Goal: Task Accomplishment & Management: Manage account settings

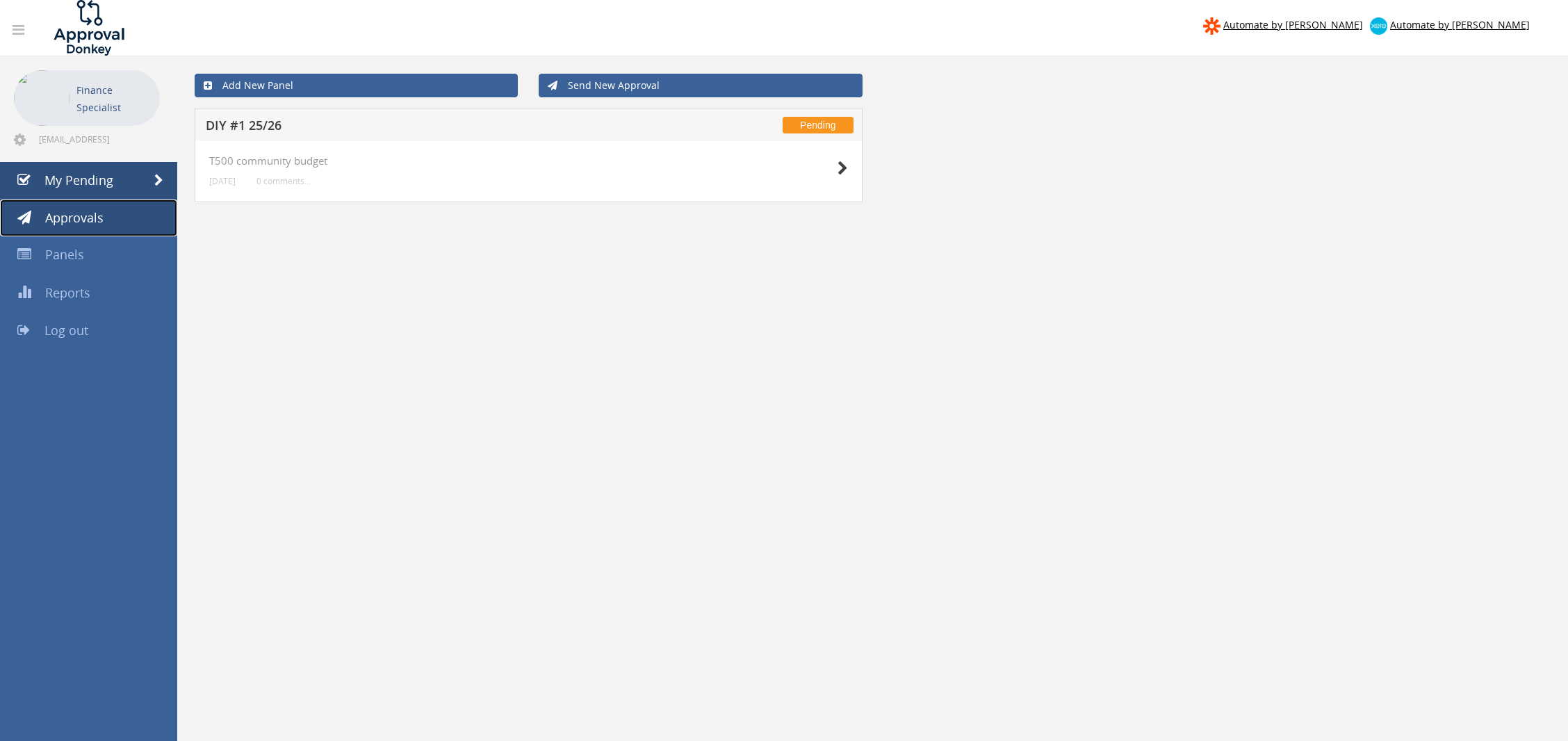
click at [141, 223] on link "Approvals" at bounding box center [89, 218] width 177 height 37
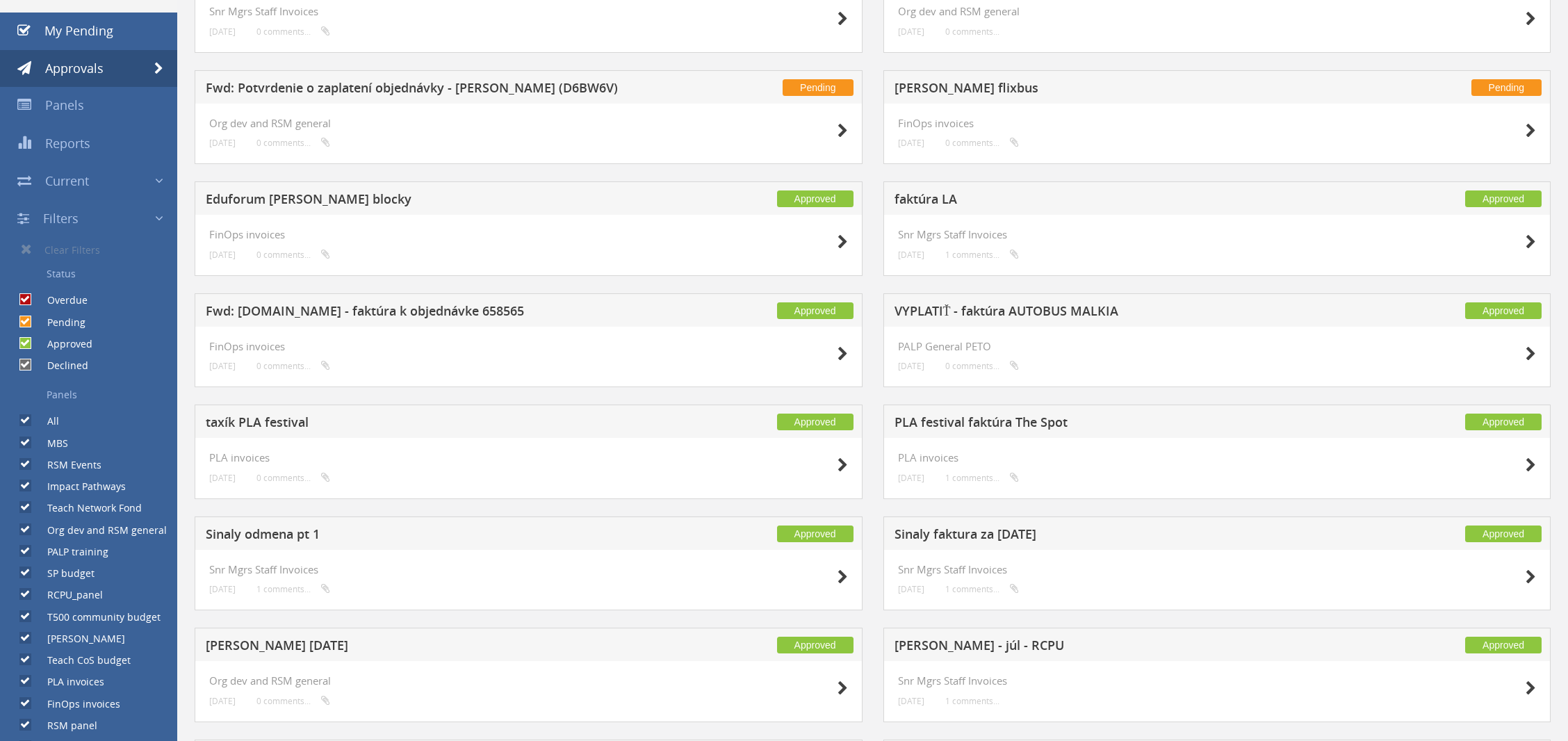
scroll to position [156, 0]
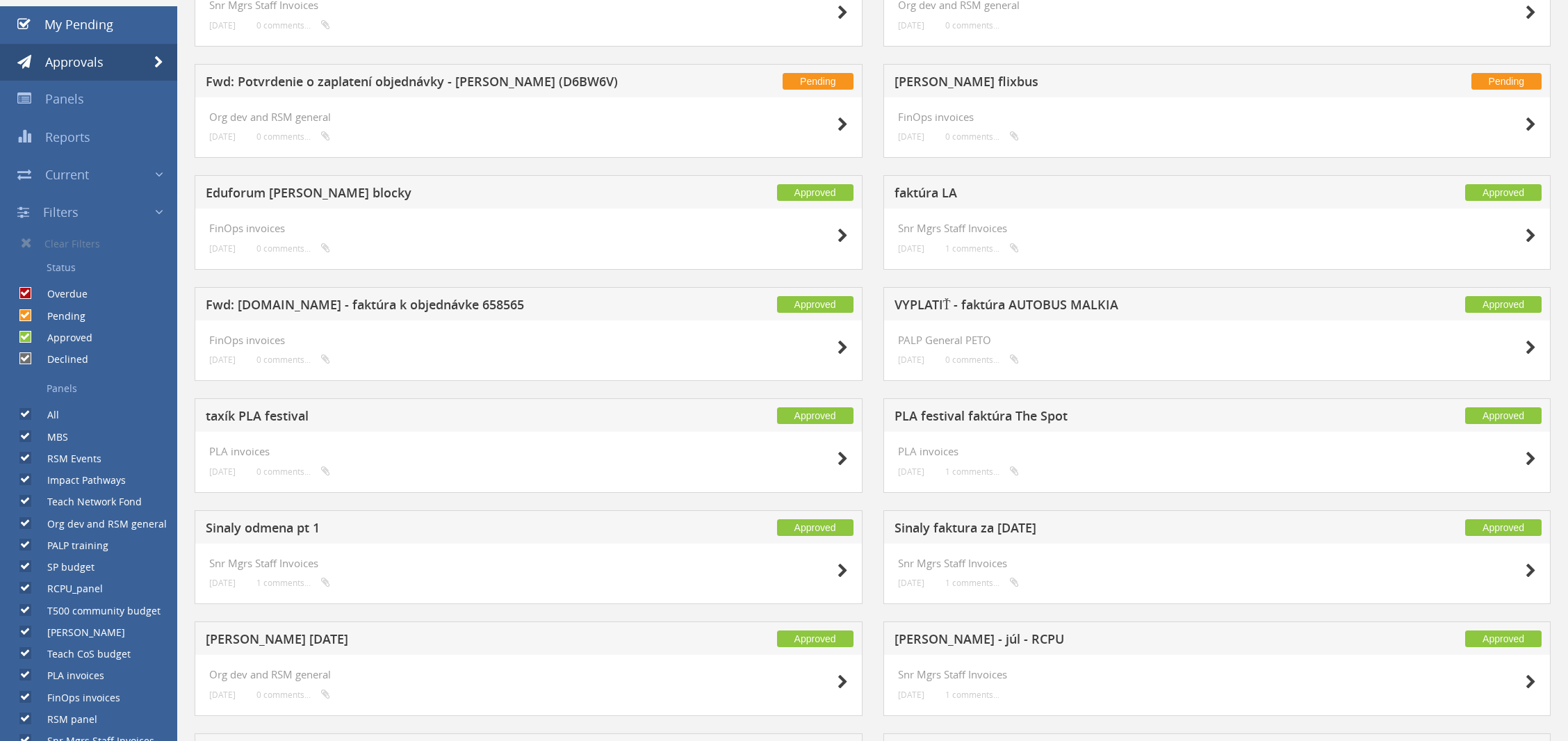
click at [45, 413] on label "All" at bounding box center [46, 415] width 26 height 14
click at [28, 413] on input "All" at bounding box center [24, 414] width 9 height 9
checkbox input "false"
click at [34, 435] on label "MBS" at bounding box center [51, 436] width 35 height 14
click at [28, 435] on input "MBS" at bounding box center [24, 436] width 9 height 9
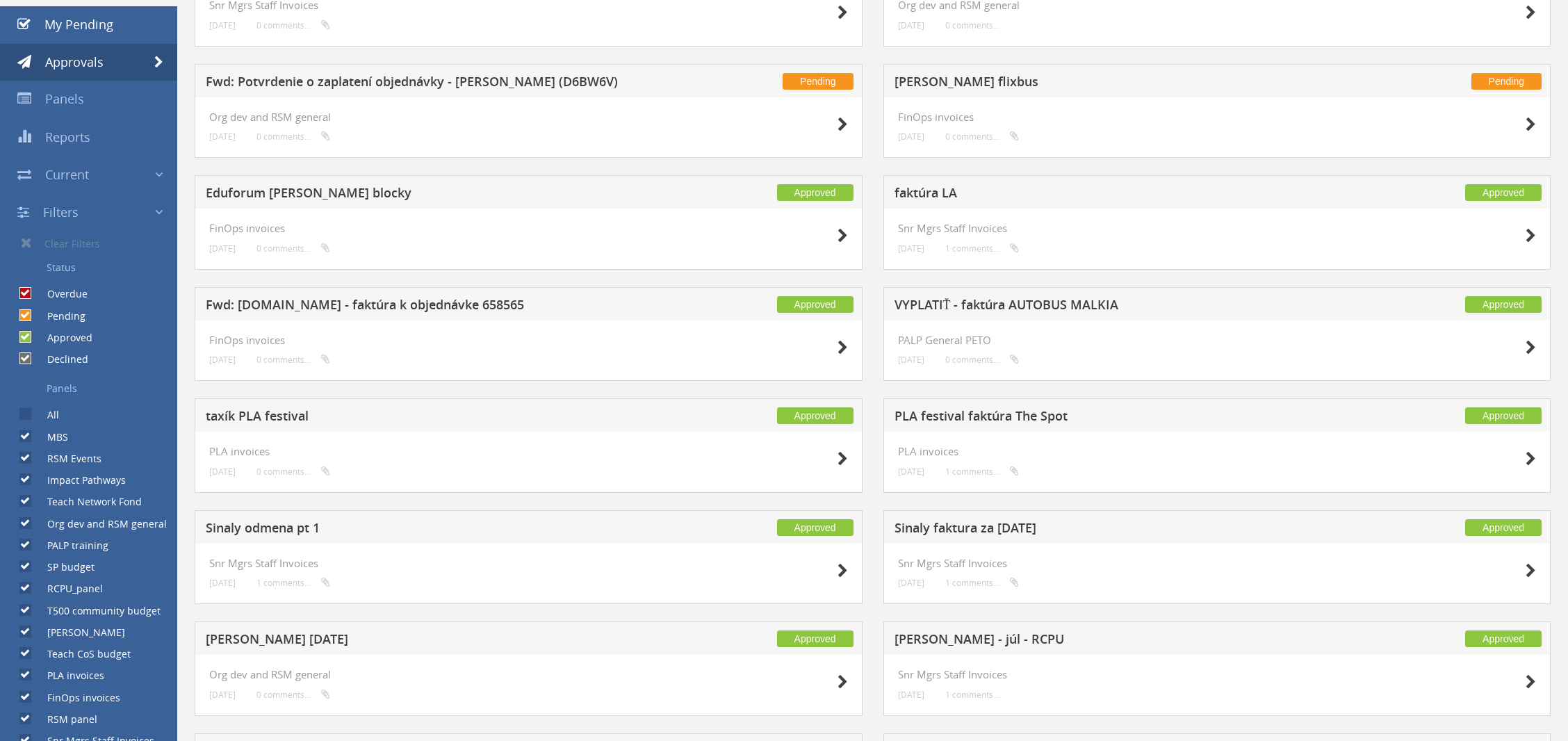
checkbox input "false"
click at [26, 459] on input "RSM Events" at bounding box center [24, 458] width 9 height 9
checkbox input "false"
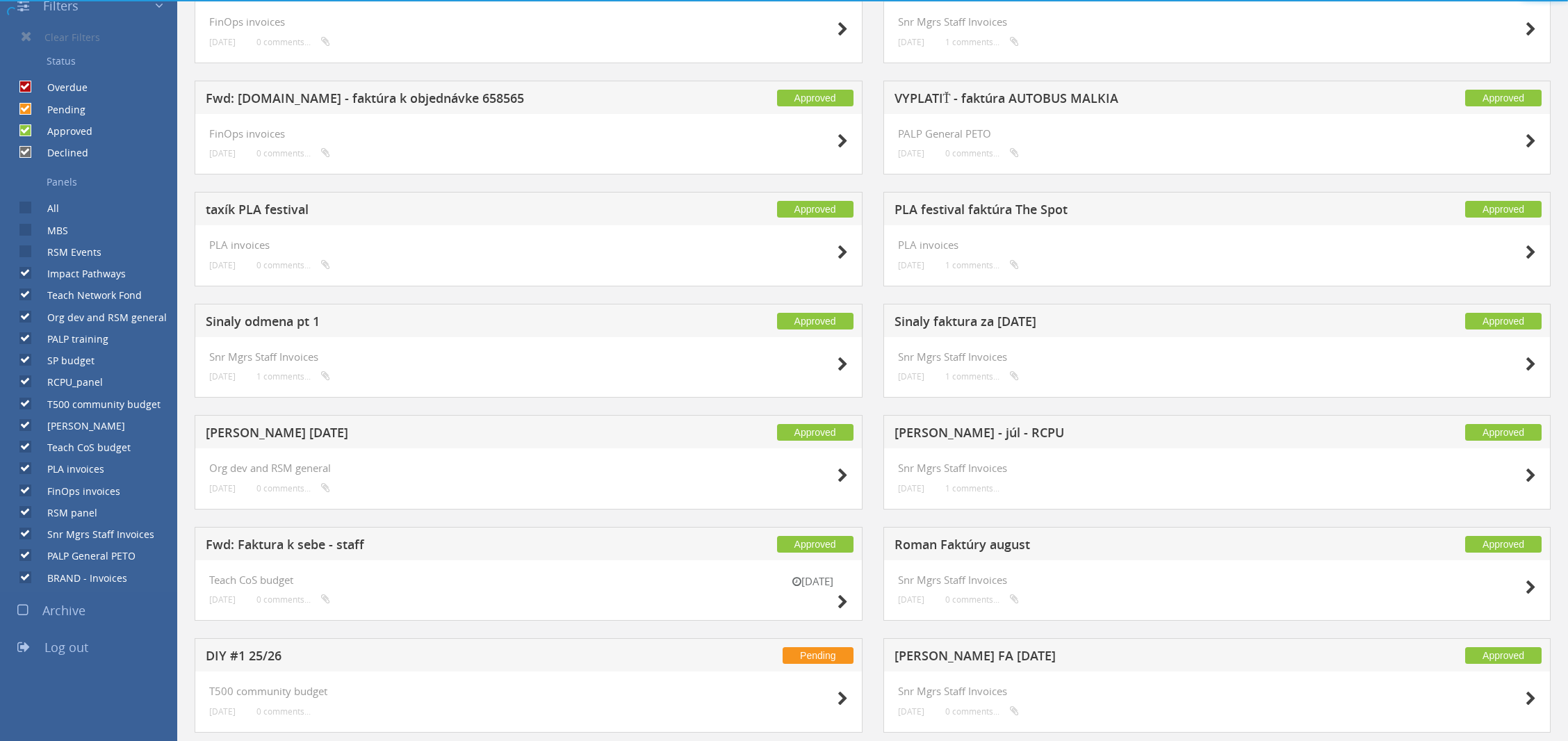
scroll to position [387, 0]
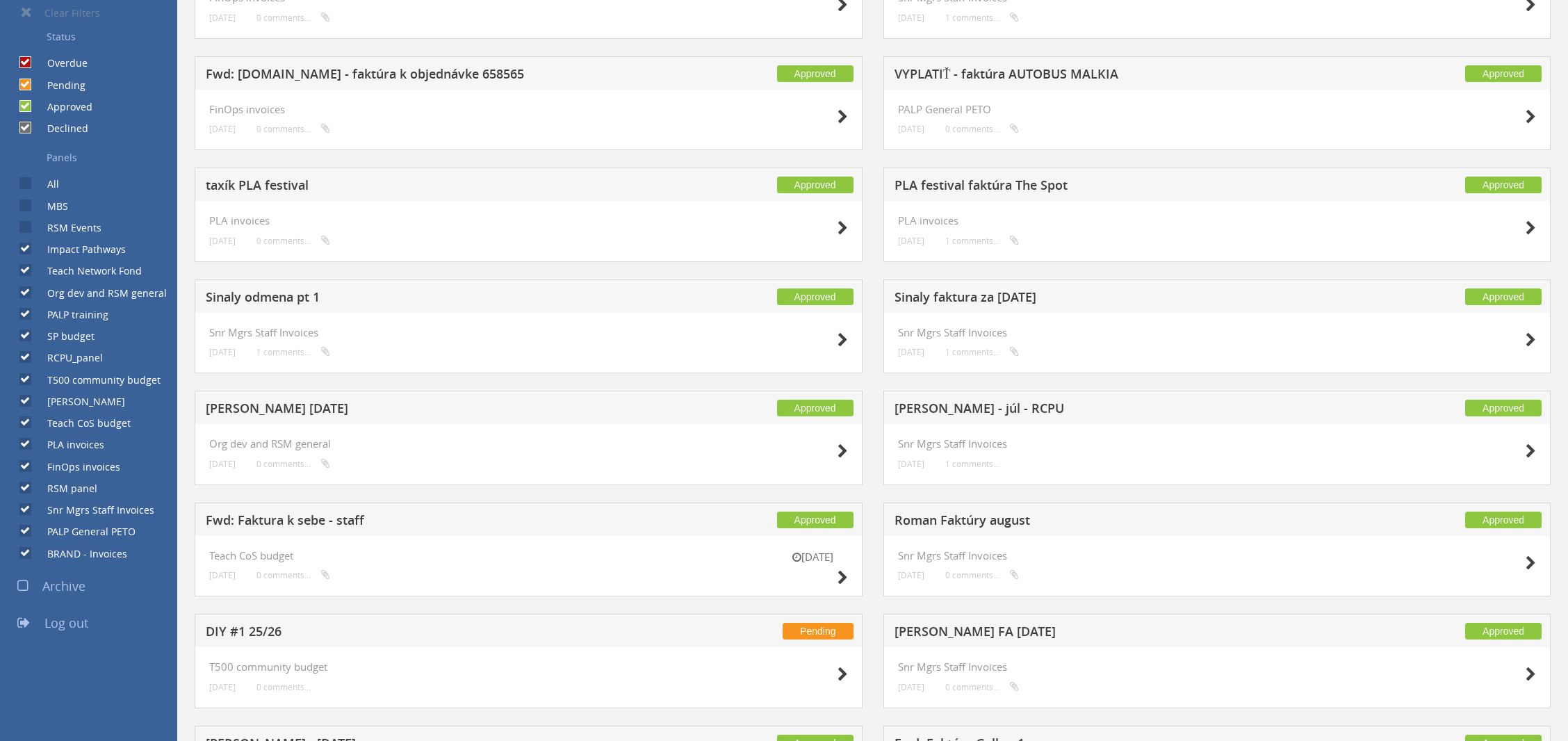
click at [24, 551] on input "BRAND - Invoices" at bounding box center [24, 553] width 9 height 9
checkbox input "false"
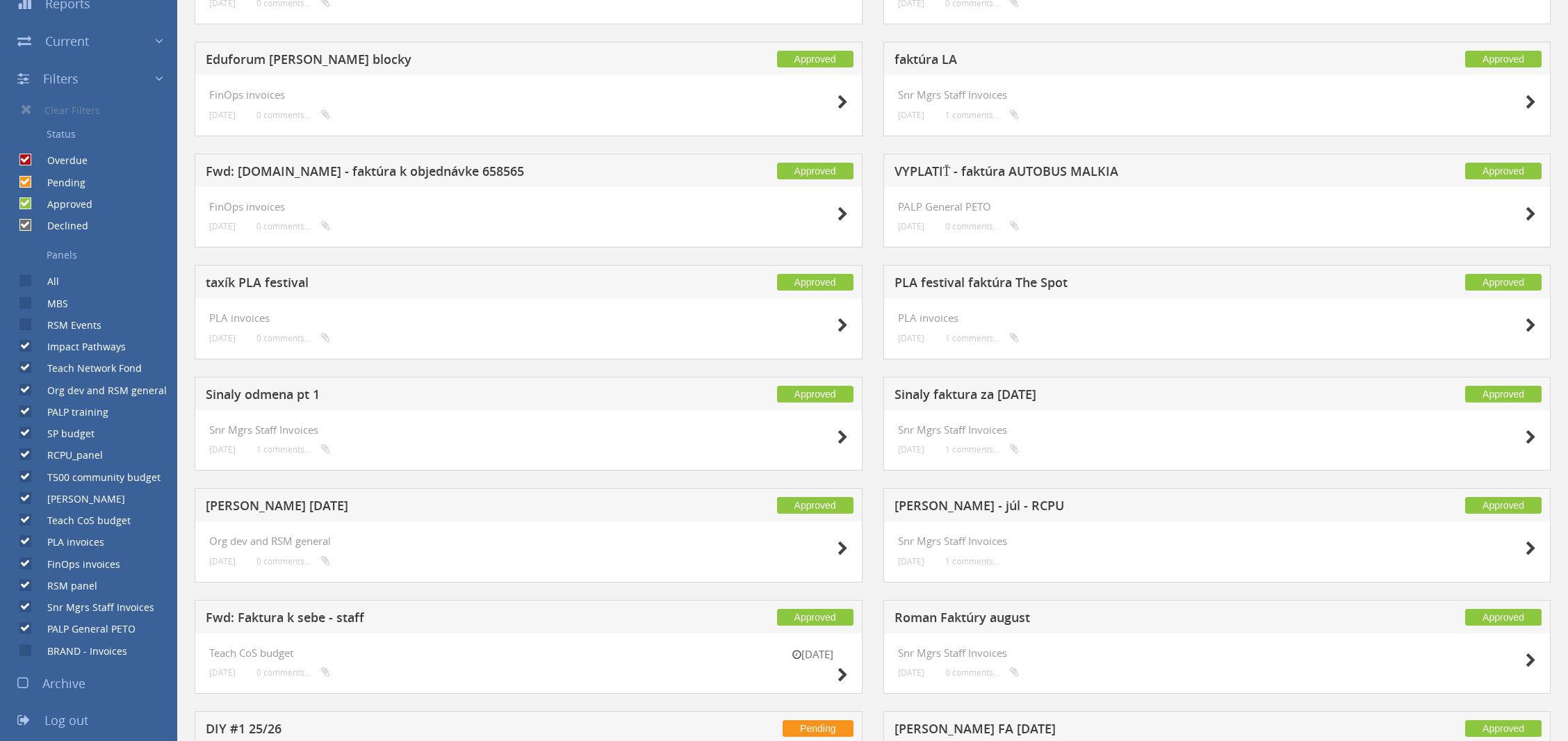
click at [26, 608] on input "Snr Mgrs Staff Invoices" at bounding box center [24, 607] width 9 height 9
checkbox input "false"
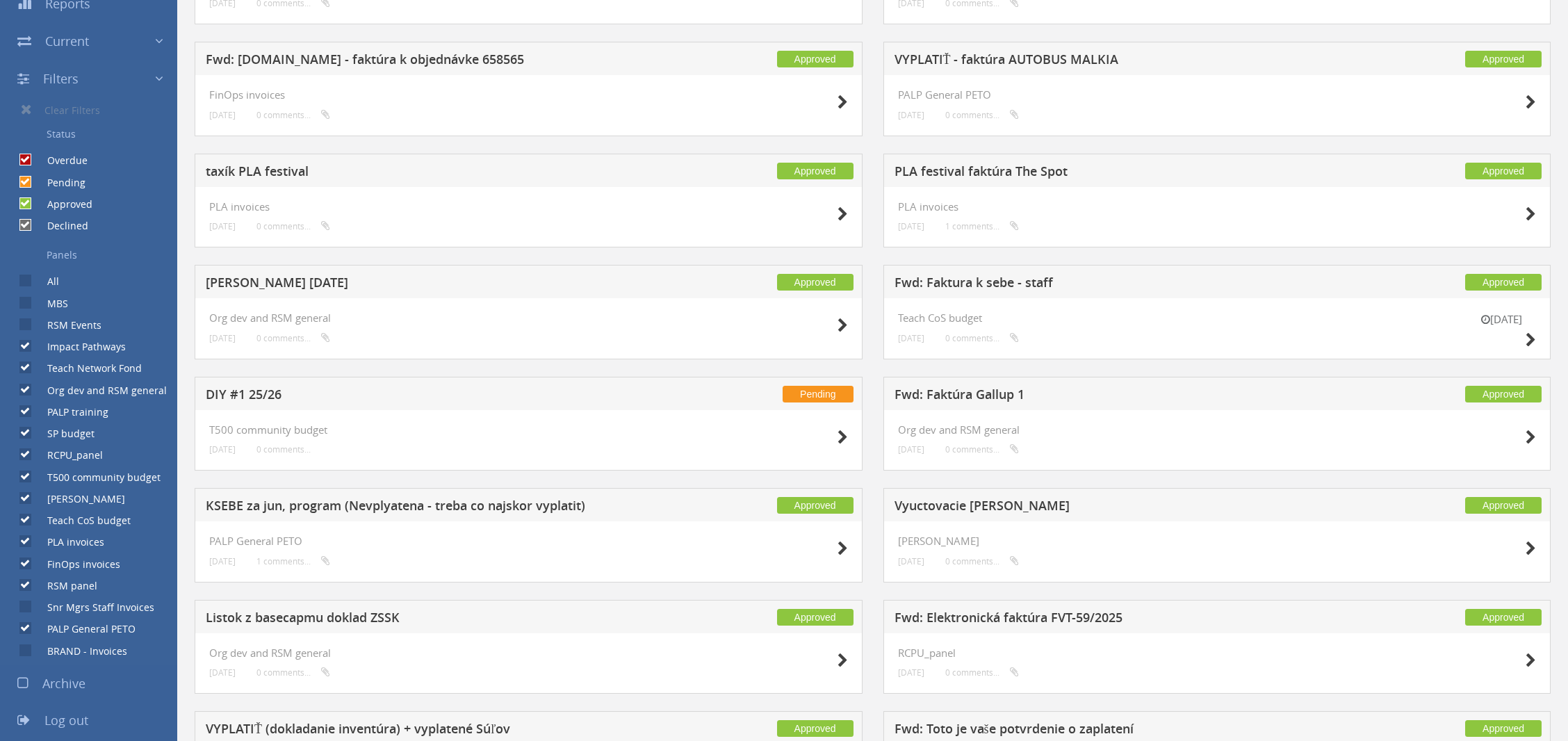
click at [21, 582] on input "RSM panel" at bounding box center [24, 585] width 9 height 9
checkbox input "false"
click at [34, 557] on label "FinOps invoices" at bounding box center [77, 564] width 87 height 14
click at [22, 559] on input "FinOps invoices" at bounding box center [24, 563] width 9 height 9
checkbox input "false"
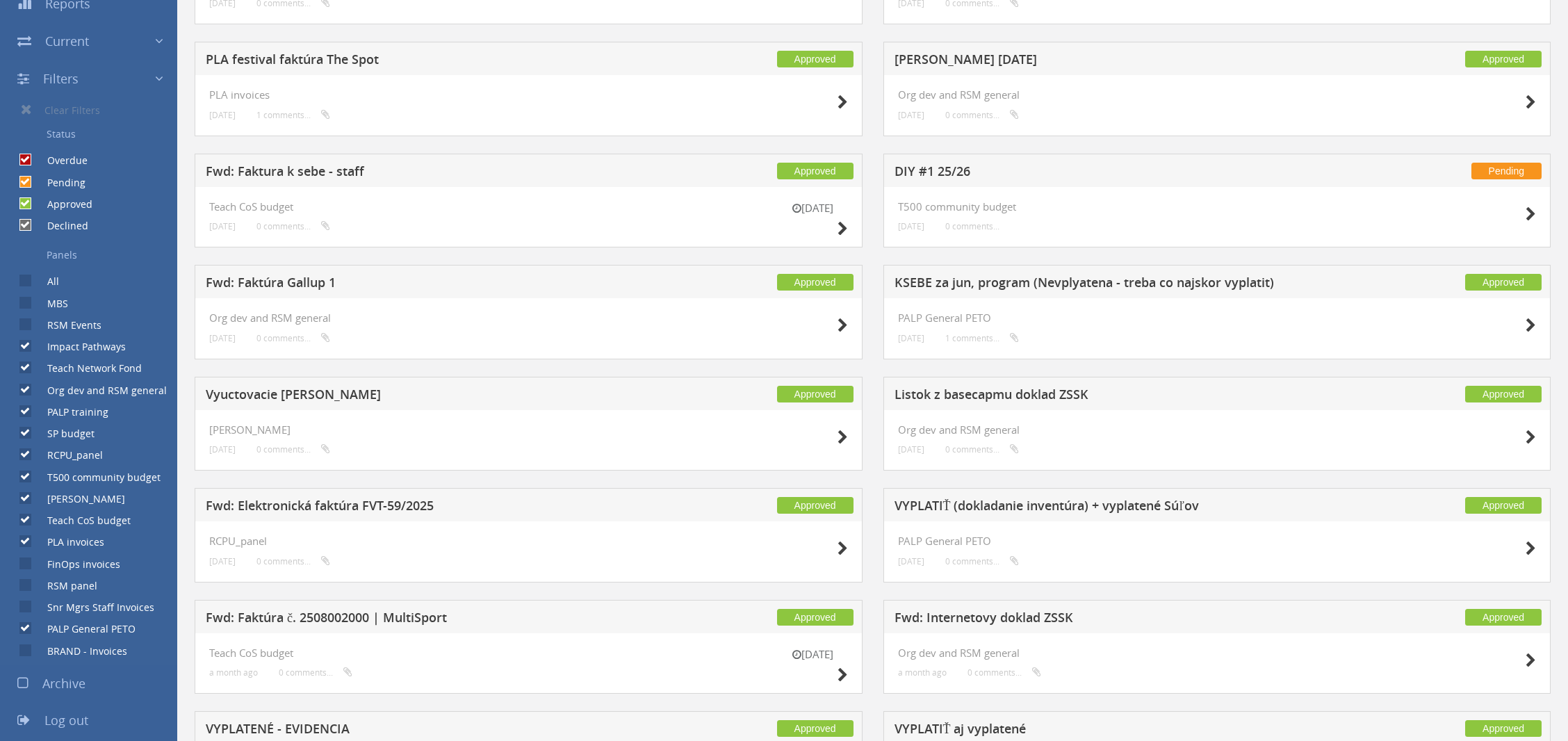
click at [22, 531] on div "PLA invoices" at bounding box center [52, 538] width 104 height 22
click at [22, 542] on input "PLA invoices" at bounding box center [24, 541] width 9 height 9
checkbox input "false"
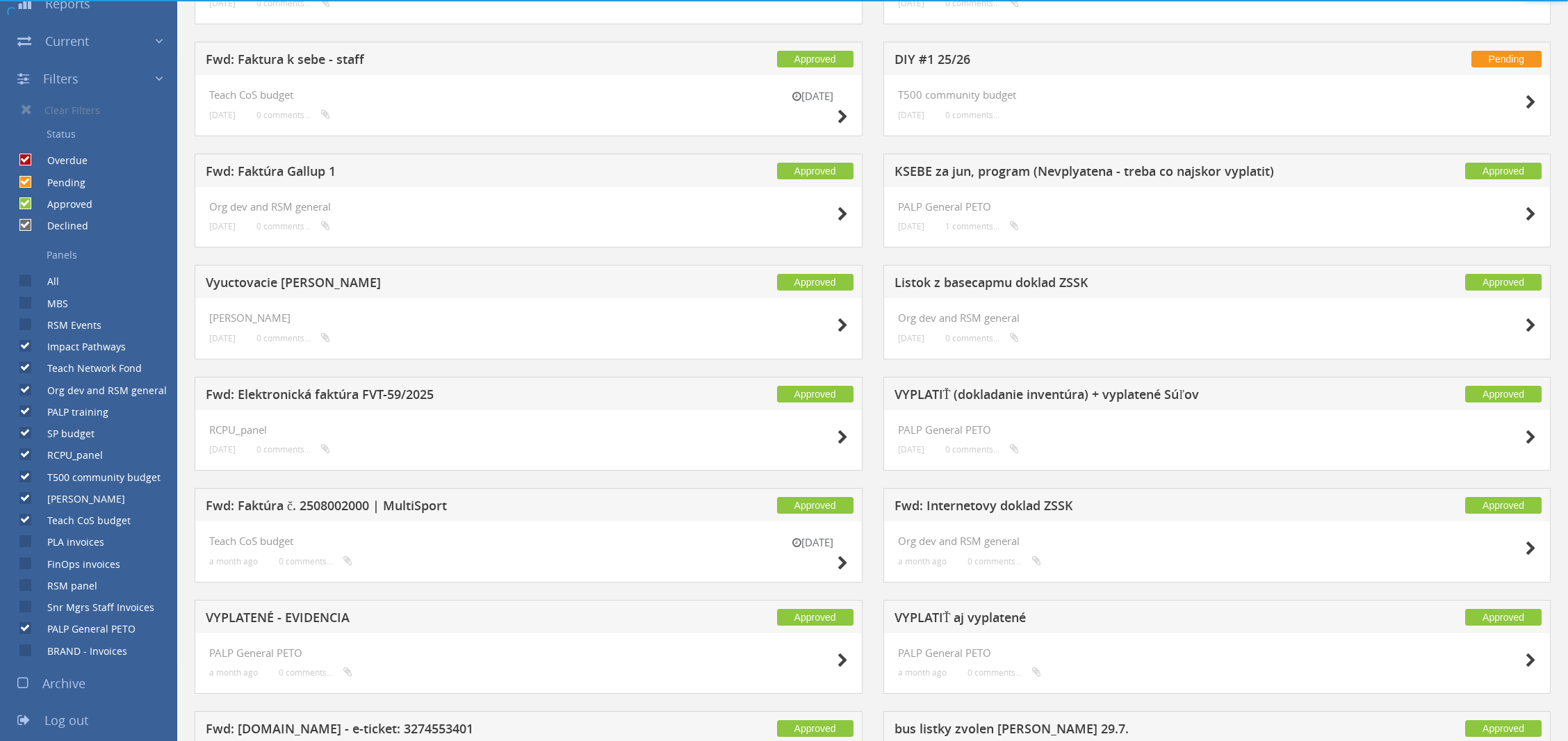
click at [23, 521] on input "Teach CoS budget" at bounding box center [24, 520] width 9 height 9
checkbox input "false"
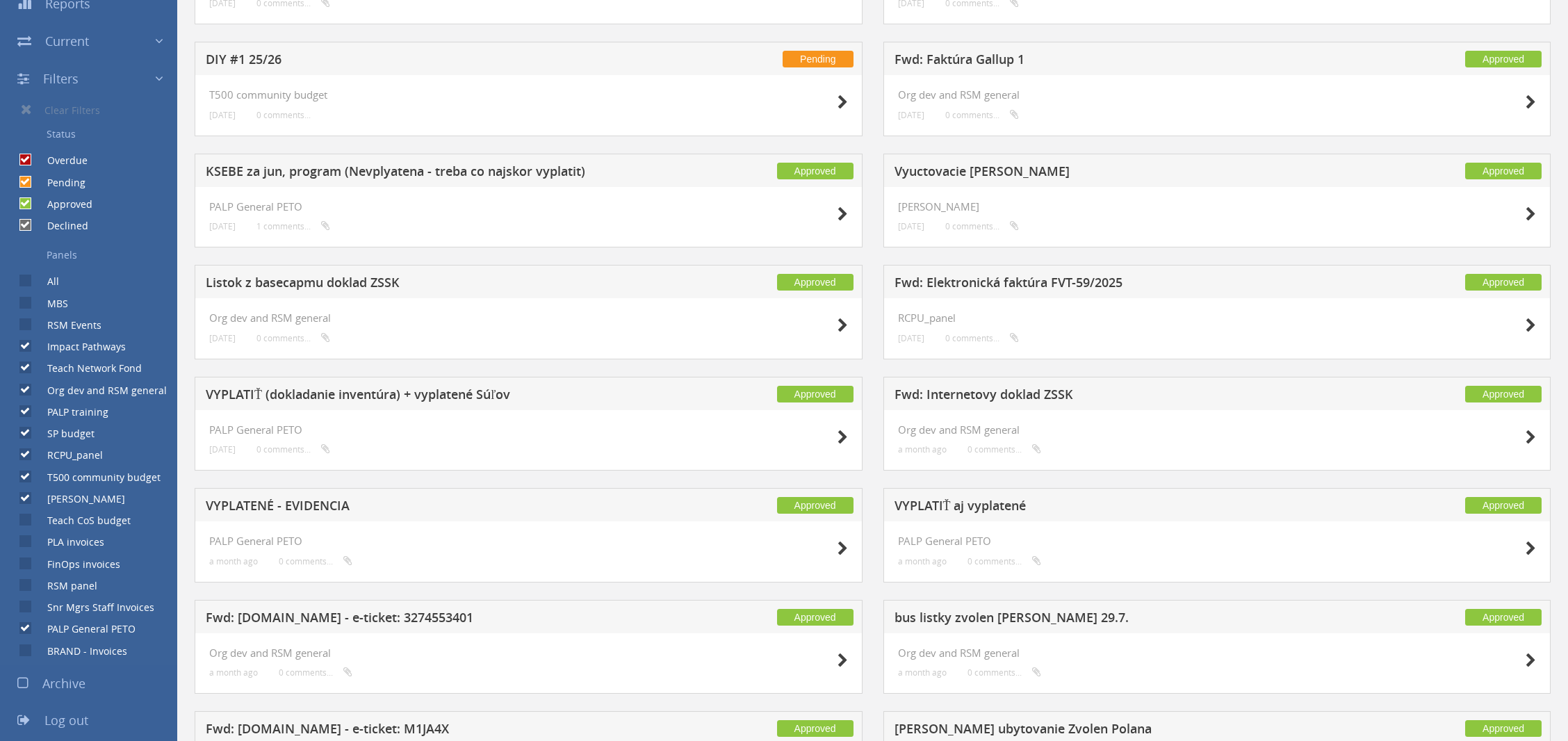
click at [25, 503] on input "[PERSON_NAME]" at bounding box center [24, 498] width 9 height 9
checkbox input "false"
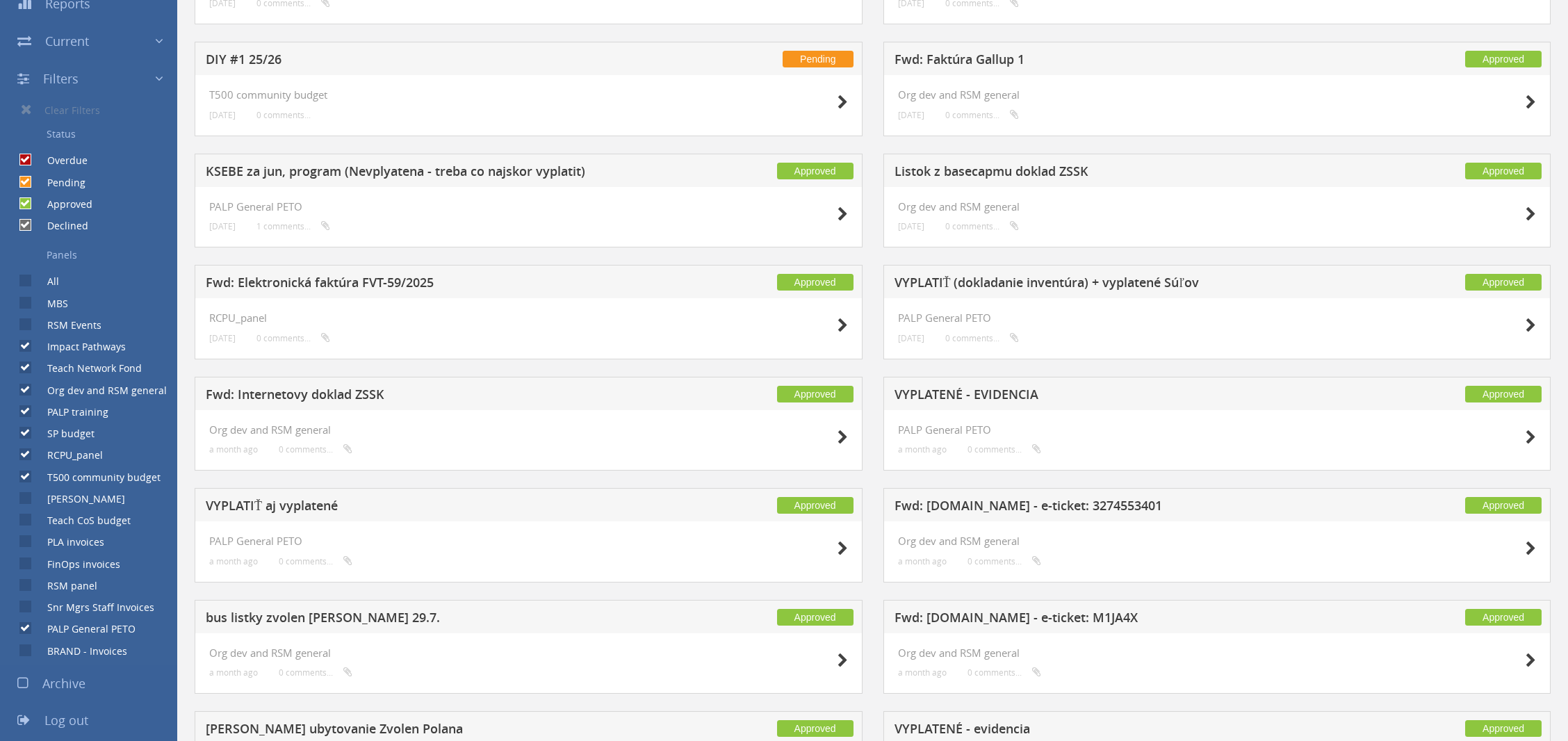
click at [25, 474] on input "T500 community budget" at bounding box center [24, 476] width 9 height 9
checkbox input "false"
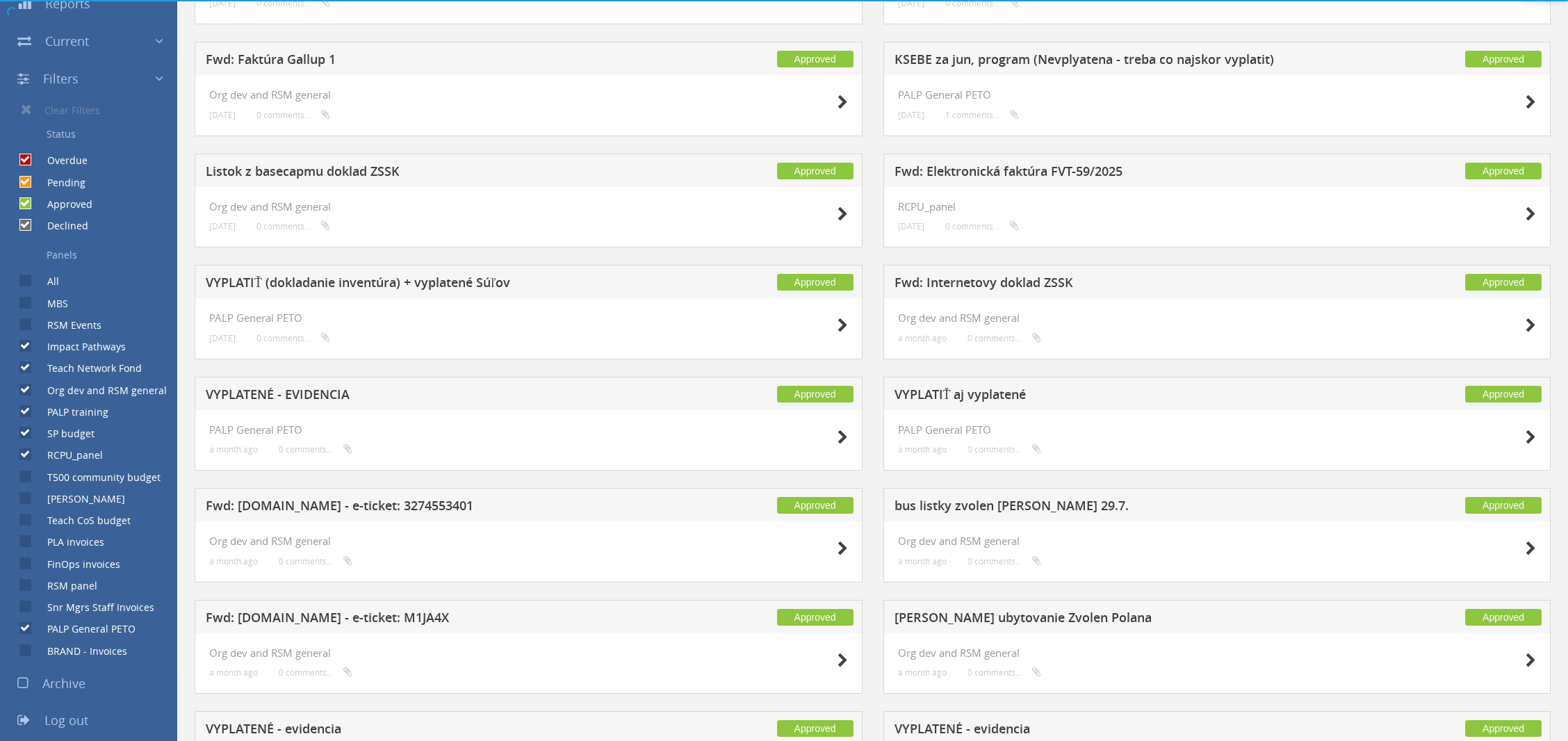
click at [25, 453] on input "RCPU_panel" at bounding box center [24, 455] width 9 height 9
checkbox input "false"
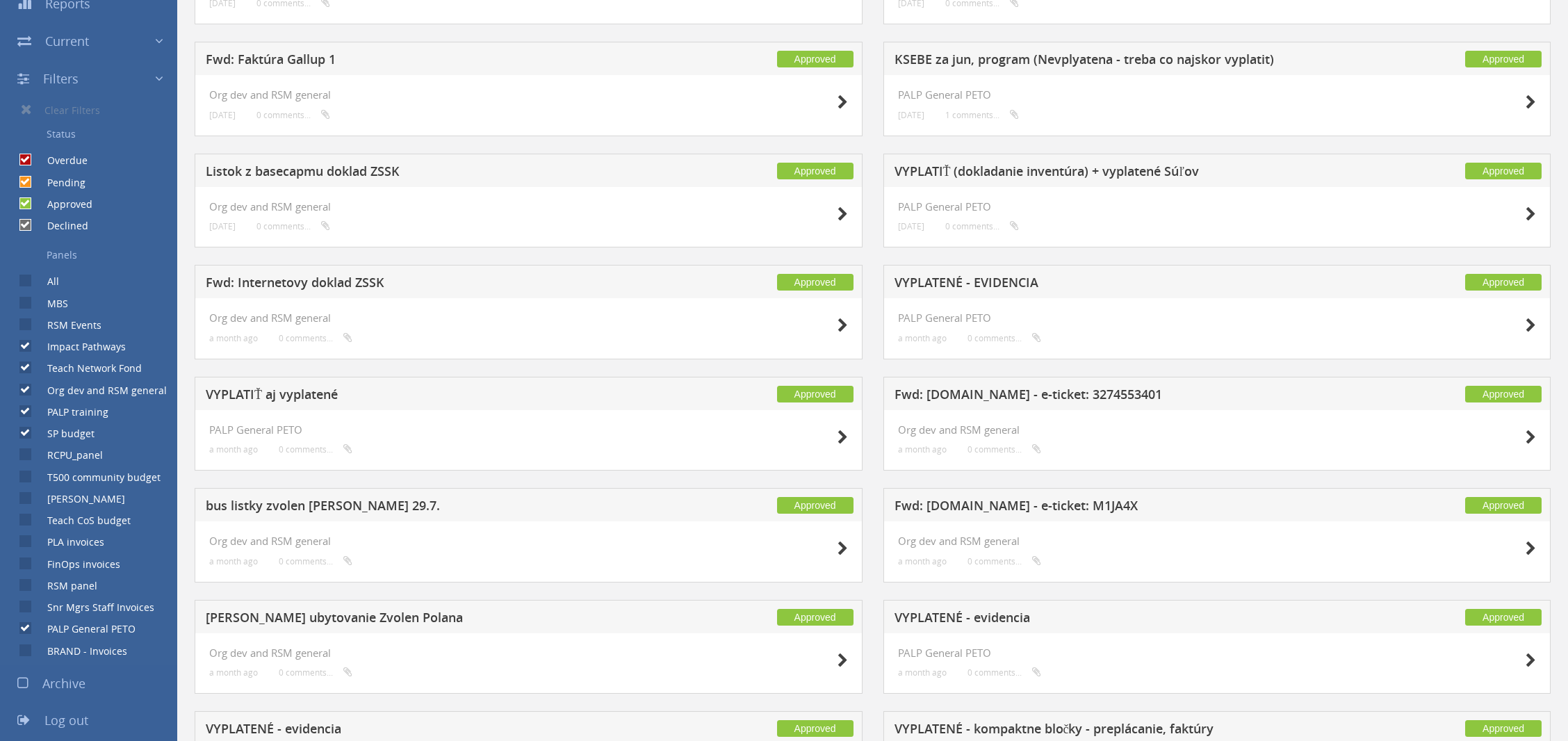
click at [26, 435] on input "SP budget" at bounding box center [24, 433] width 9 height 9
checkbox input "false"
click at [24, 411] on input "PALP training" at bounding box center [24, 412] width 9 height 9
checkbox input "false"
click at [25, 387] on input "Org dev and RSM general" at bounding box center [24, 389] width 9 height 9
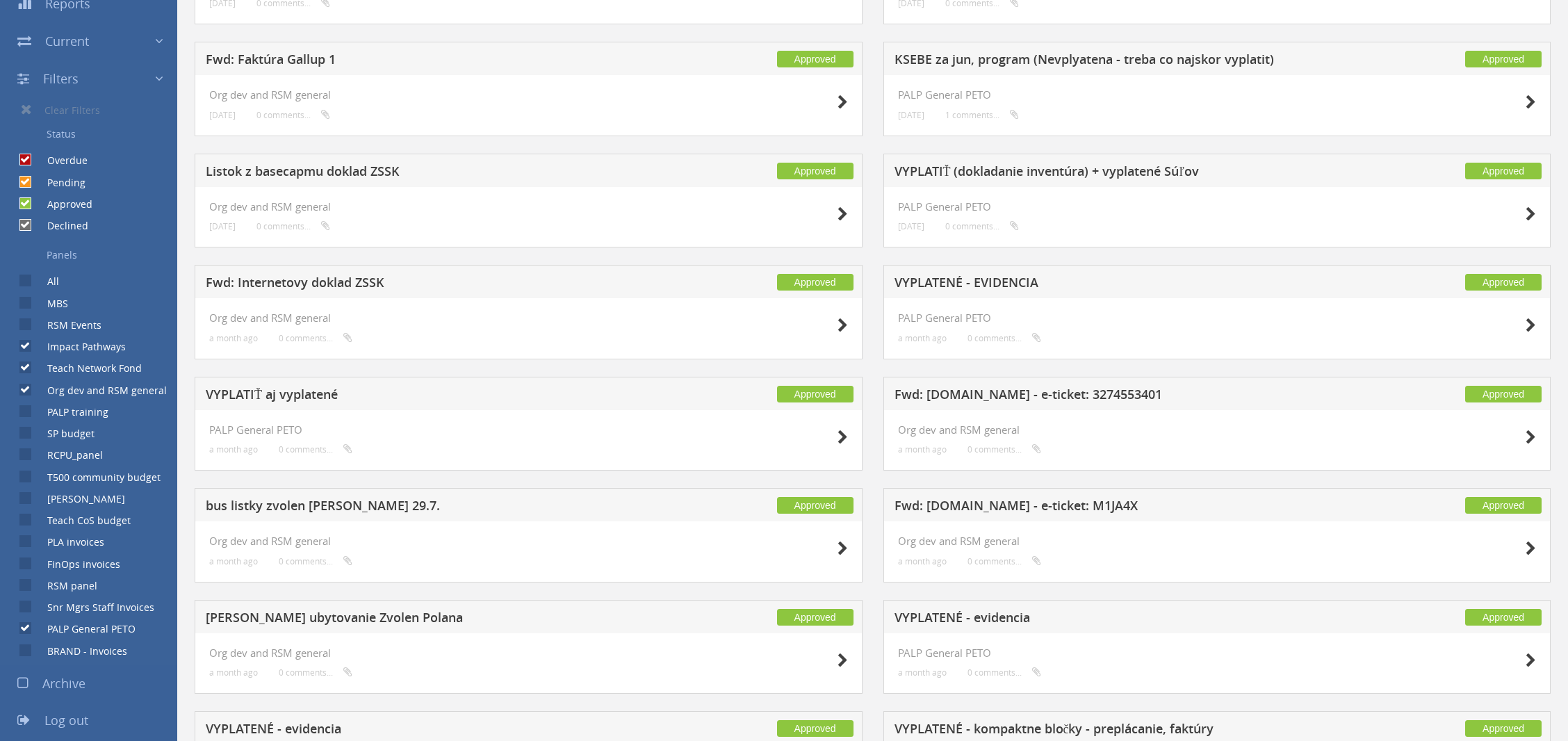
checkbox input "false"
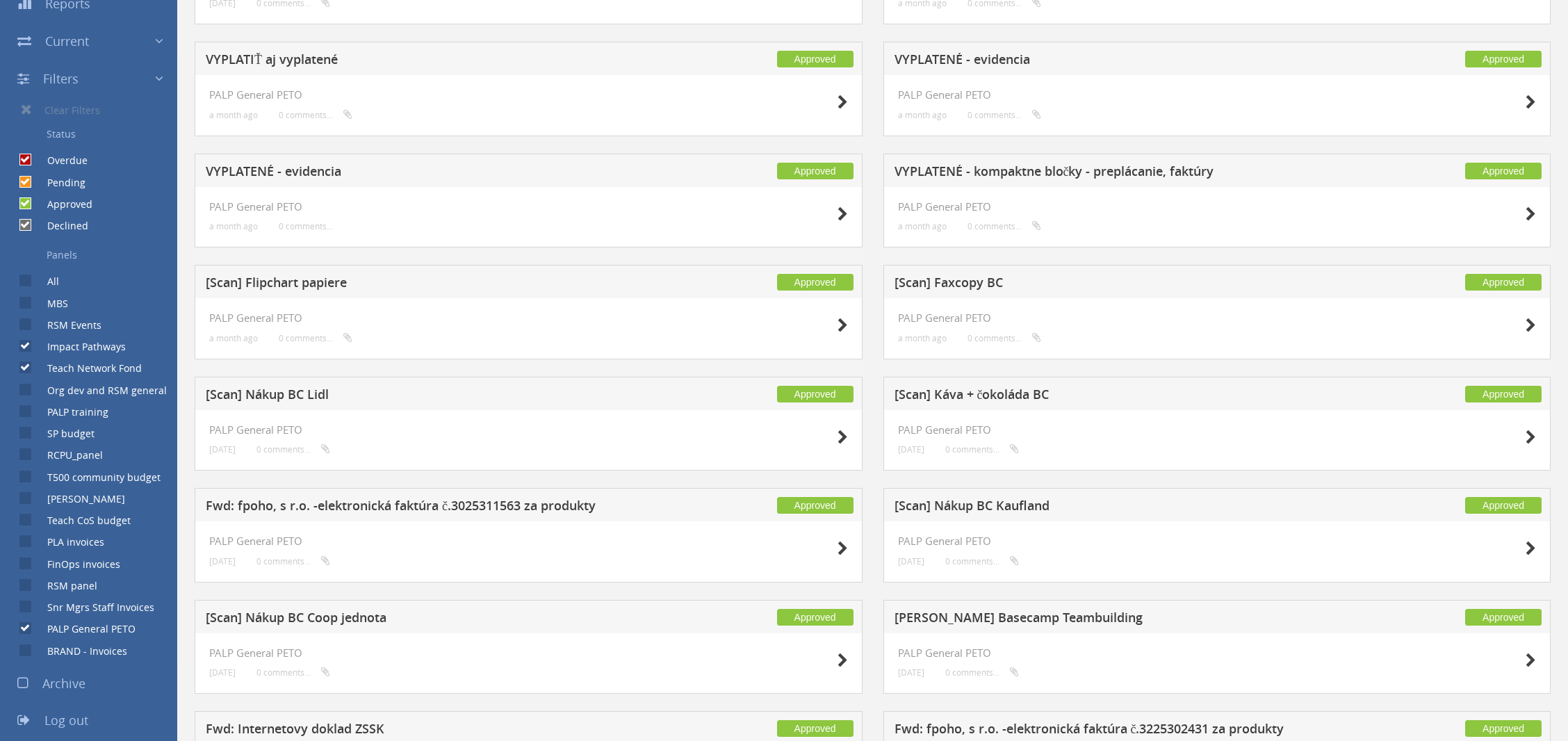
click at [25, 367] on input "Teach Network Fond" at bounding box center [24, 368] width 9 height 9
checkbox input "false"
click at [34, 341] on label "Impact Pathways" at bounding box center [80, 346] width 92 height 14
click at [25, 342] on input "Impact Pathways" at bounding box center [24, 346] width 9 height 9
checkbox input "false"
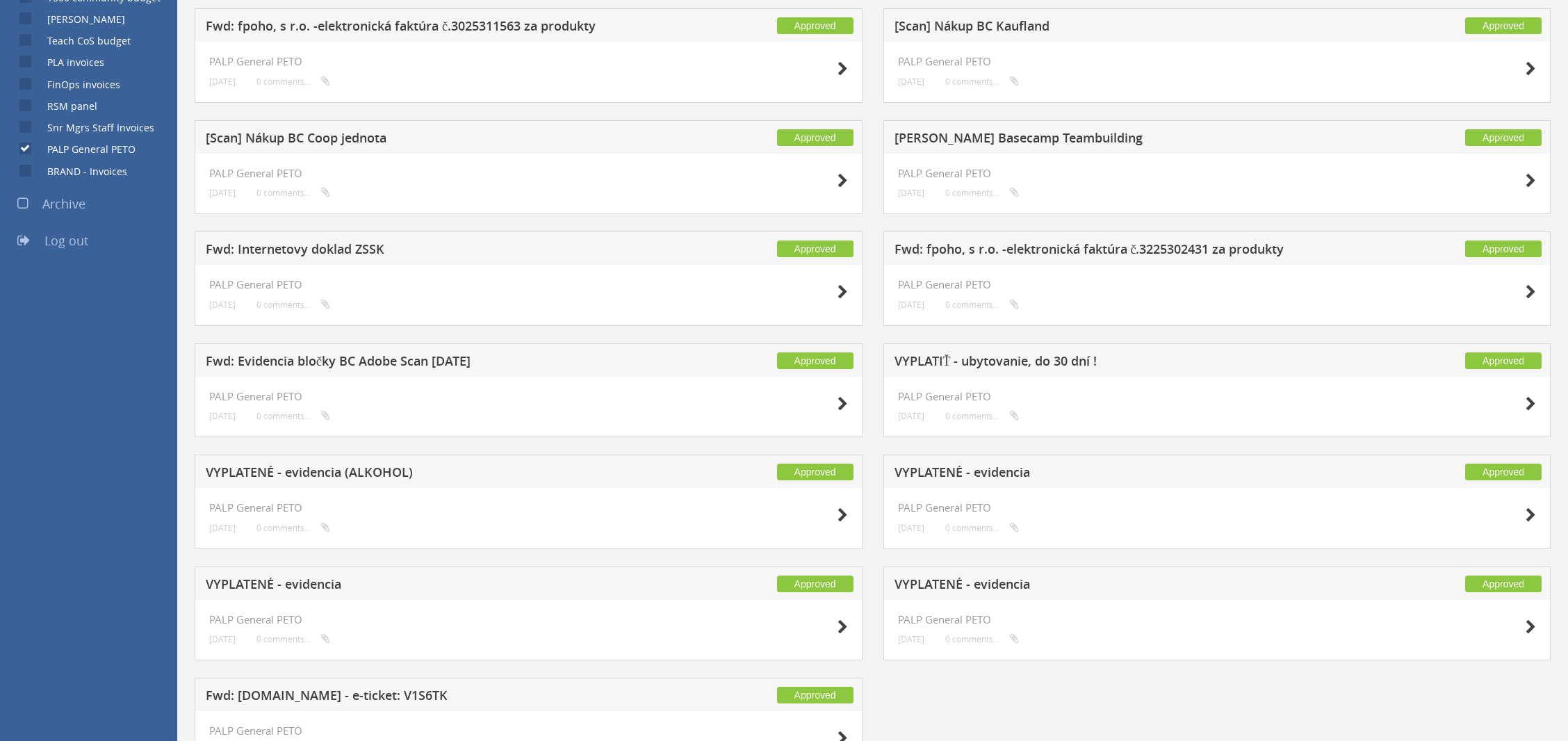
scroll to position [844, 0]
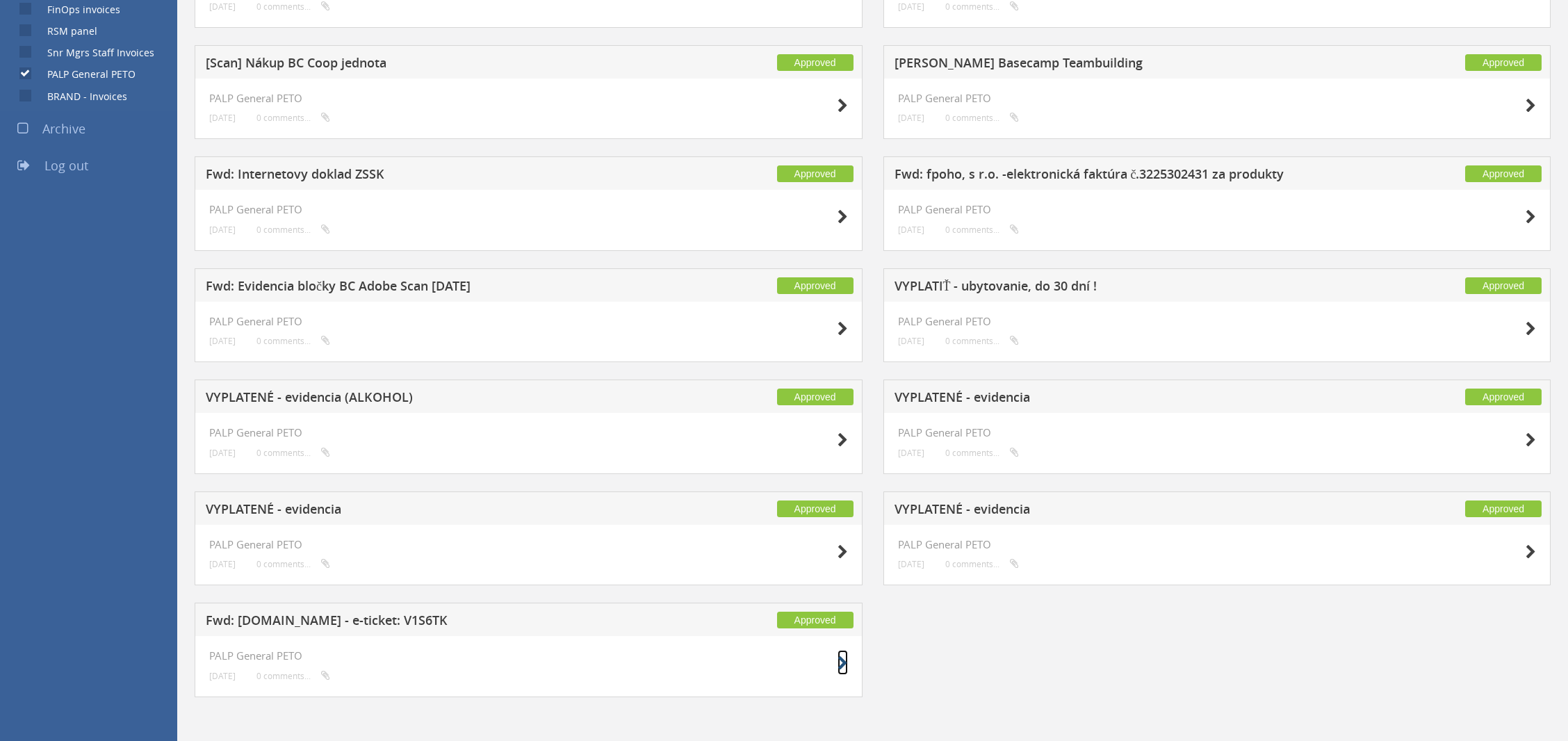
click at [845, 656] on icon at bounding box center [842, 664] width 10 height 15
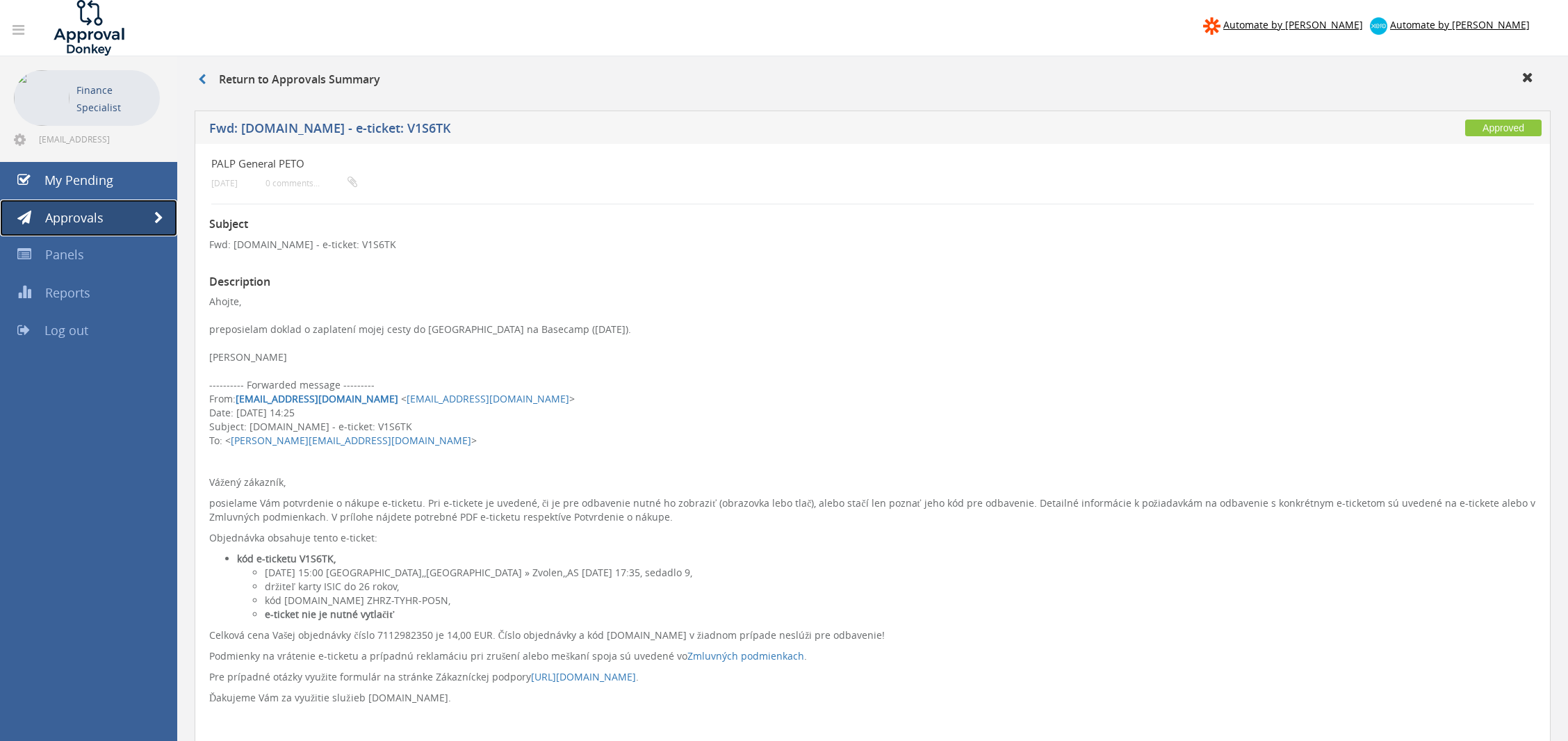
click at [134, 212] on link "Approvals" at bounding box center [89, 218] width 177 height 37
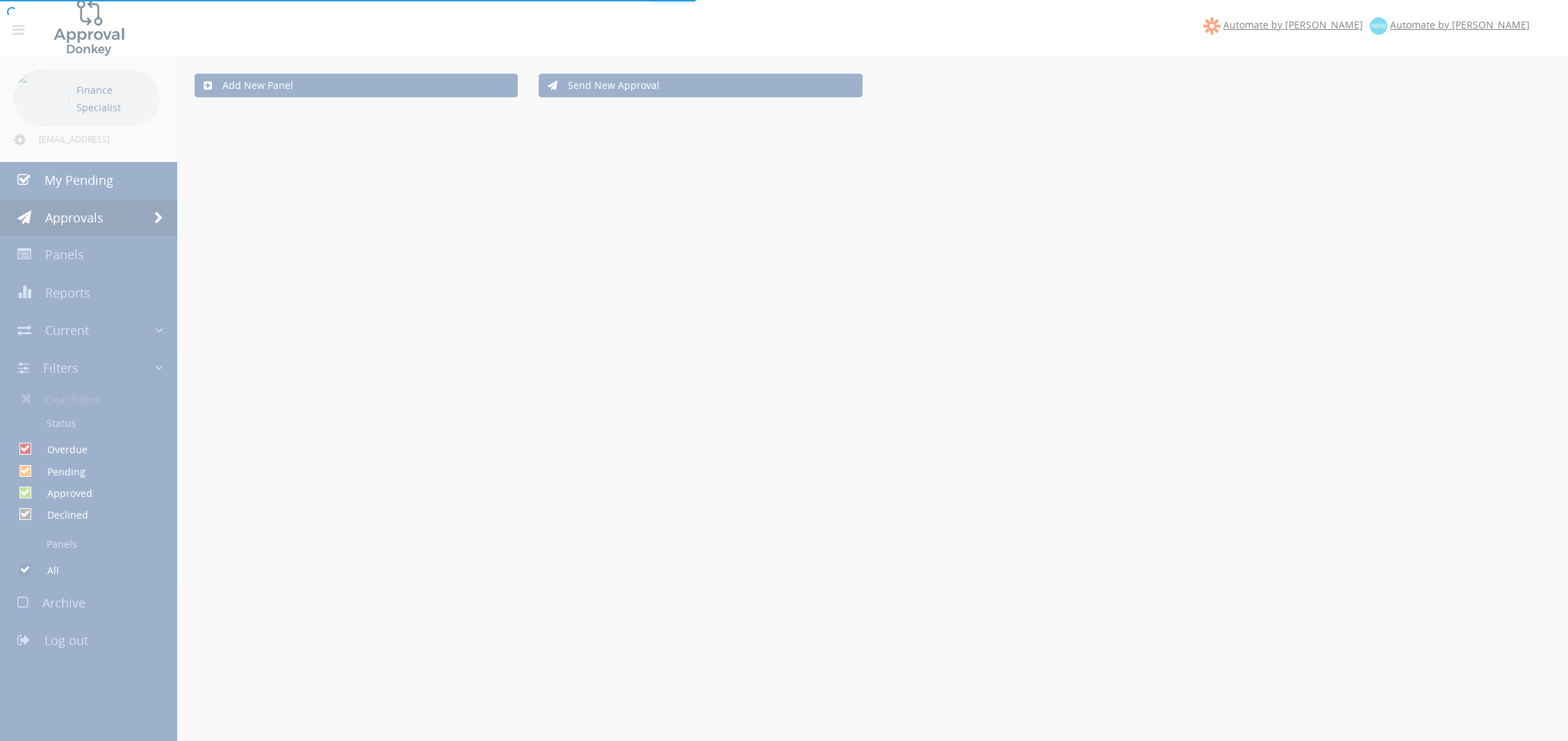
checkbox input "false"
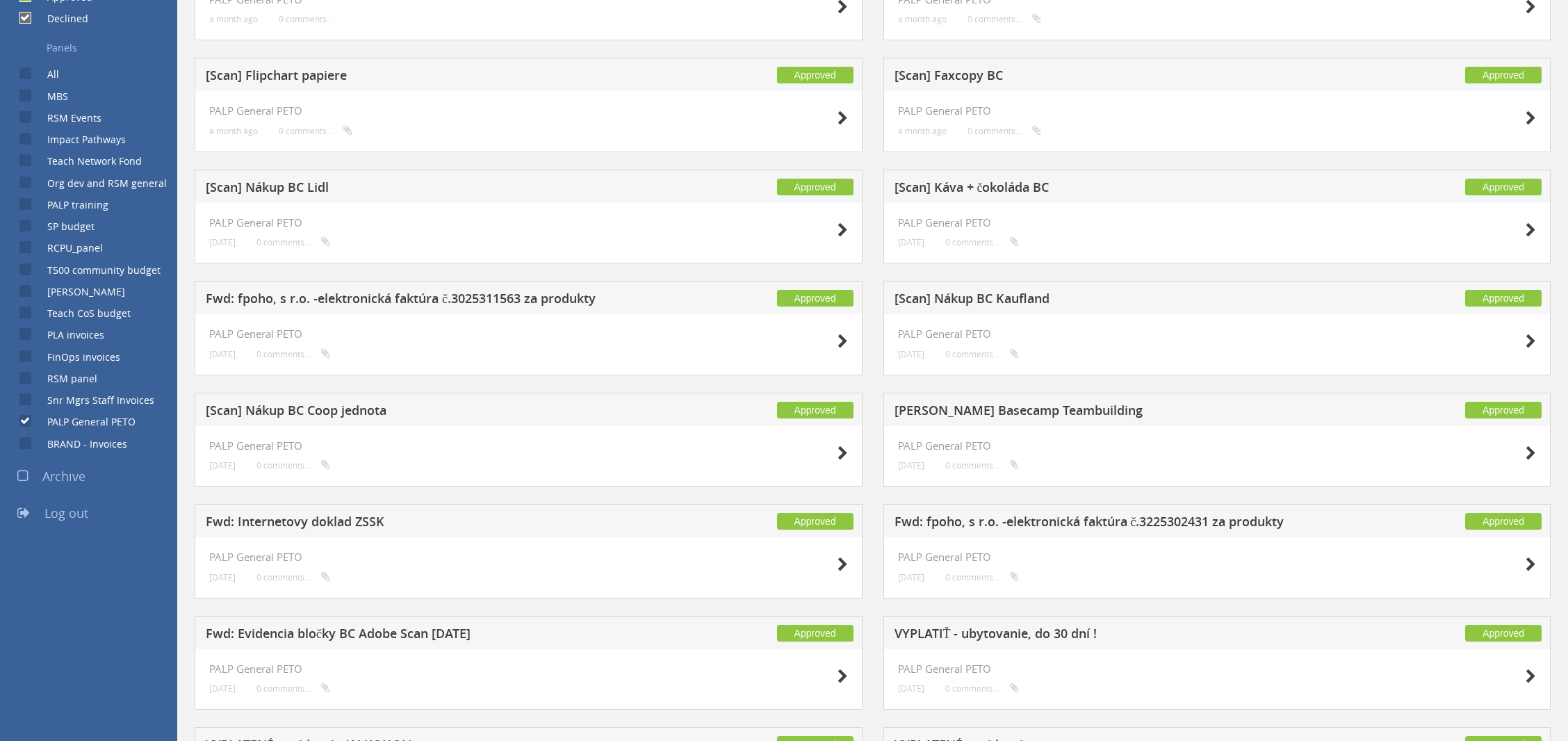
scroll to position [504, 0]
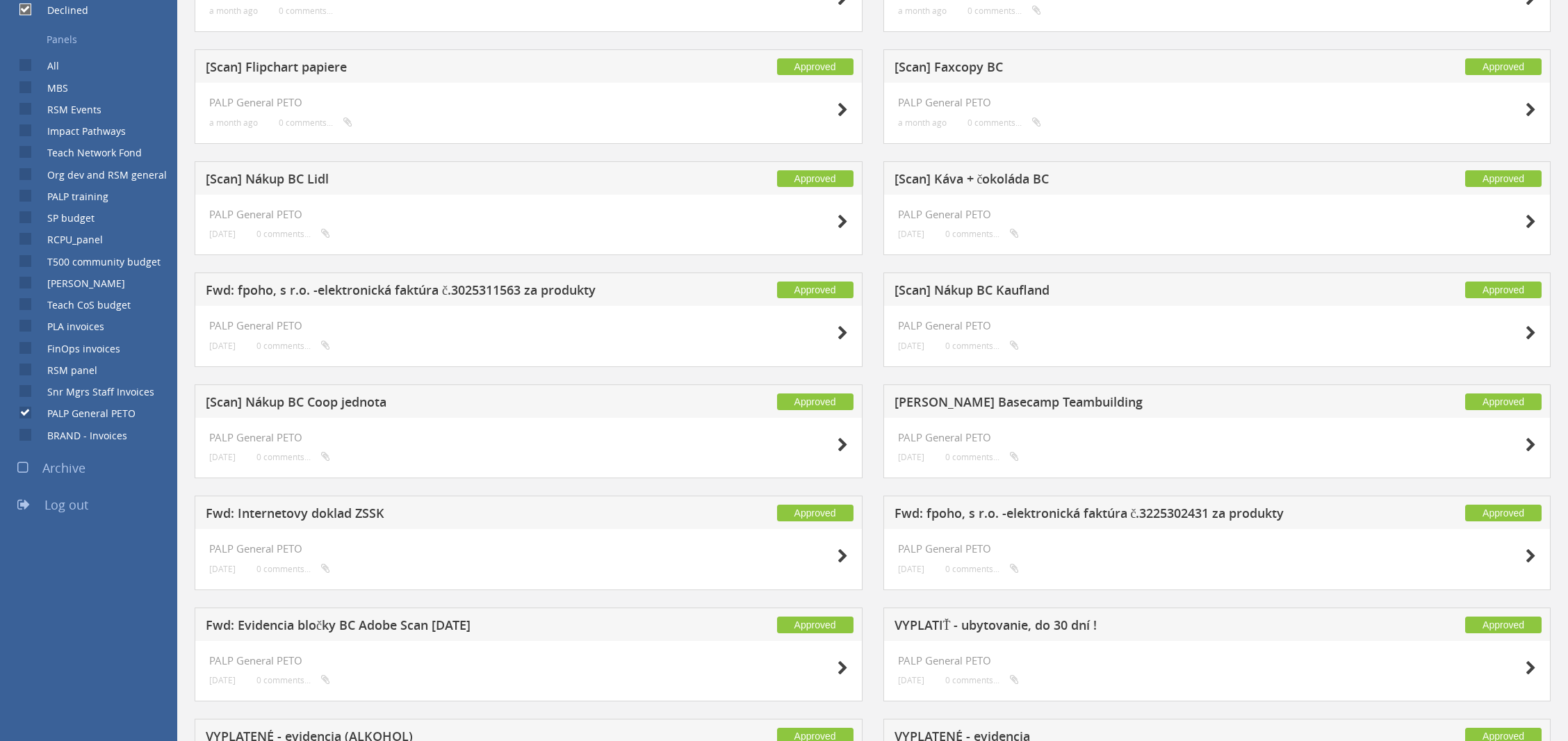
click at [49, 437] on label "BRAND - Invoices" at bounding box center [80, 436] width 94 height 14
click at [28, 437] on input "BRAND - Invoices" at bounding box center [24, 434] width 9 height 9
checkbox input "true"
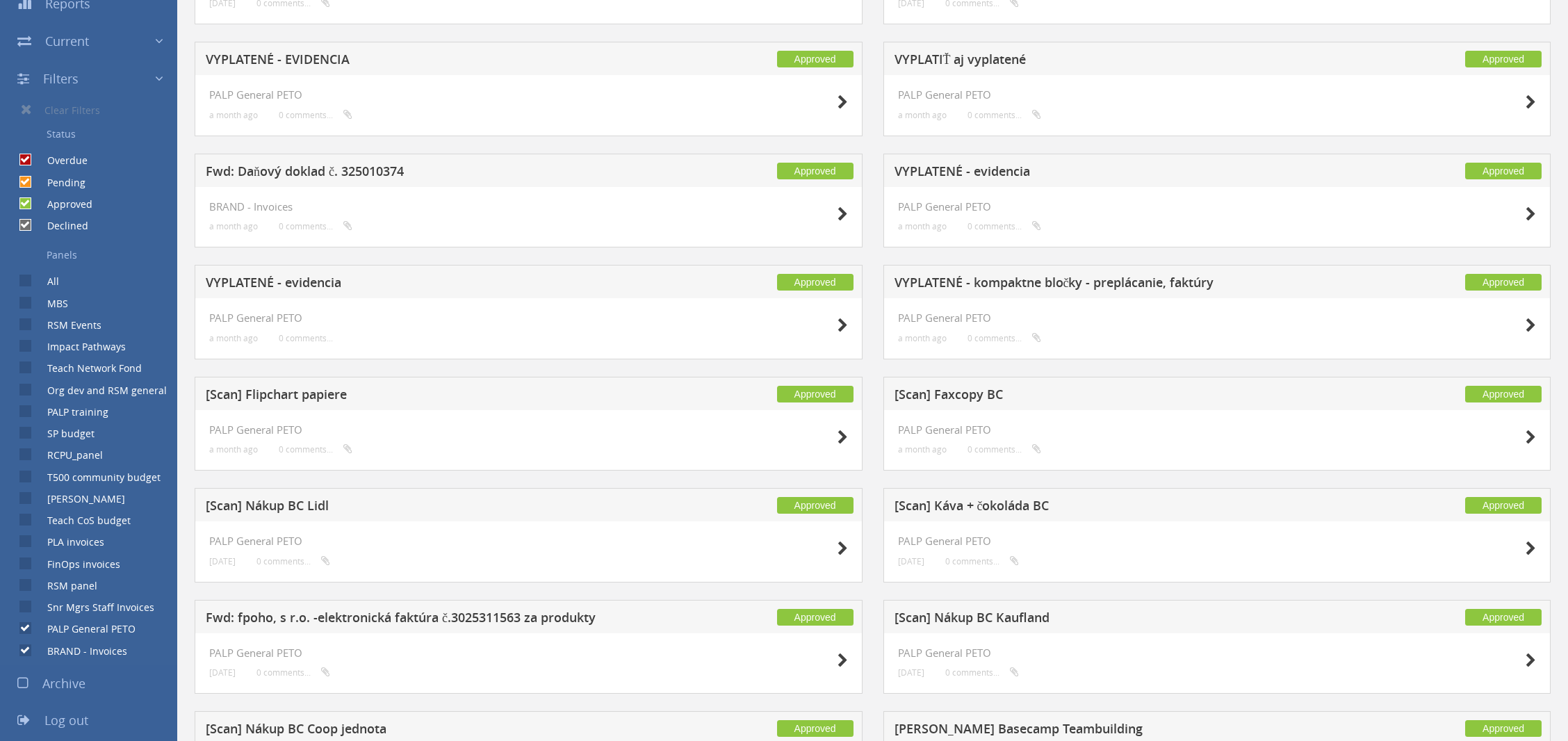
click at [67, 609] on label "Snr Mgrs Staff Invoices" at bounding box center [94, 607] width 121 height 14
click at [28, 609] on input "Snr Mgrs Staff Invoices" at bounding box center [24, 607] width 9 height 9
checkbox input "true"
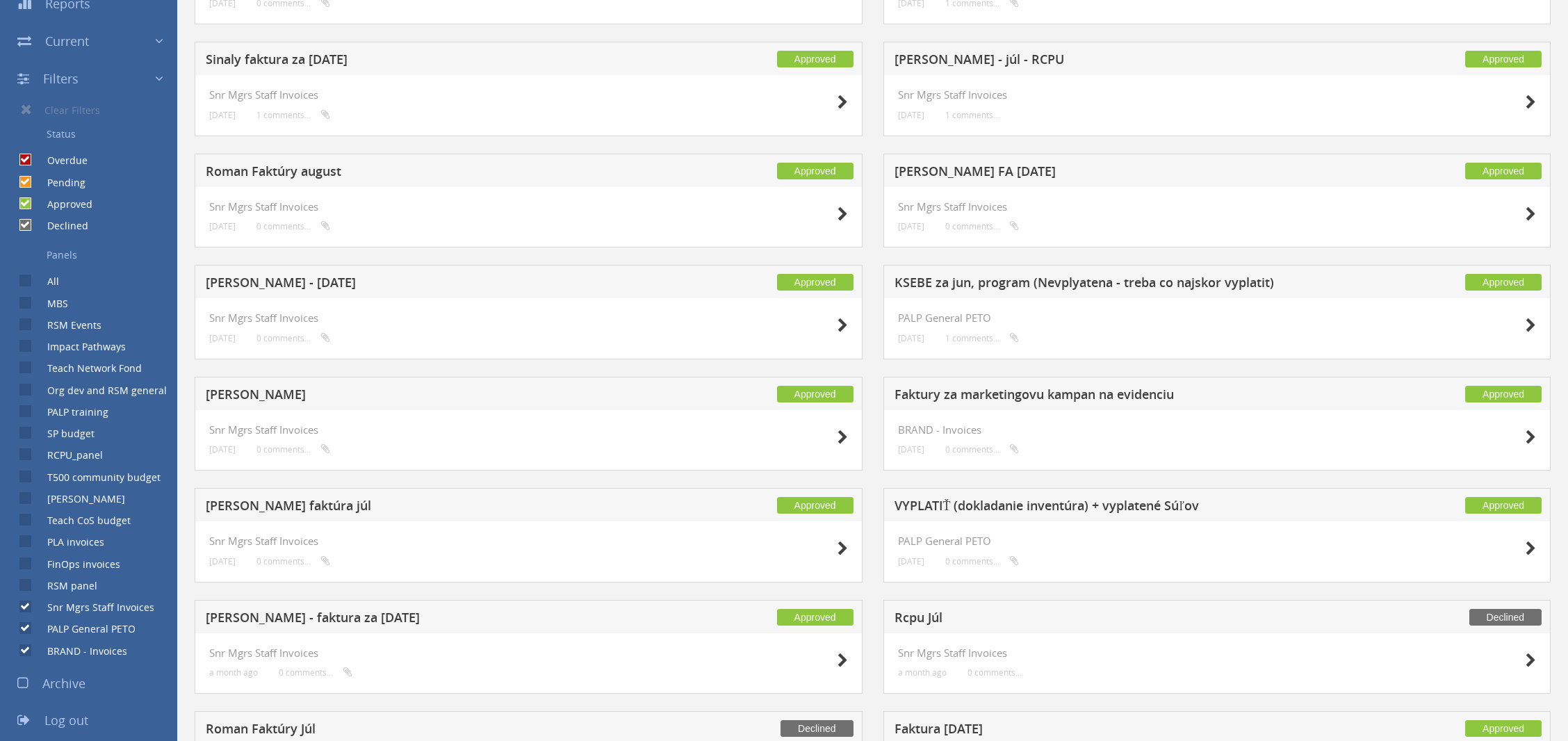
click at [48, 591] on label "RSM panel" at bounding box center [66, 585] width 64 height 14
click at [28, 590] on input "RSM panel" at bounding box center [24, 585] width 9 height 9
checkbox input "true"
click at [49, 565] on label "FinOps invoices" at bounding box center [77, 564] width 87 height 14
click at [28, 565] on input "FinOps invoices" at bounding box center [24, 563] width 9 height 9
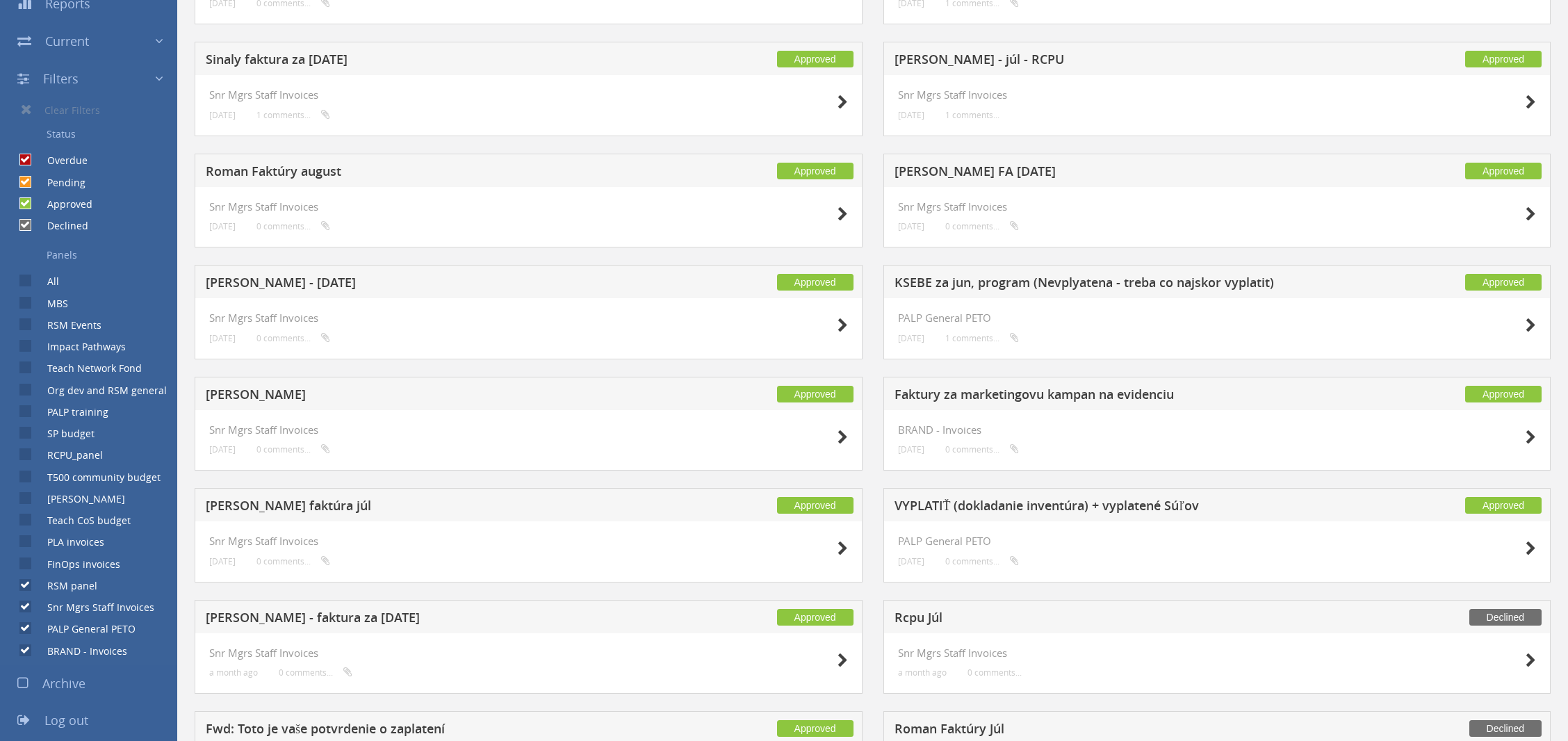
checkbox input "true"
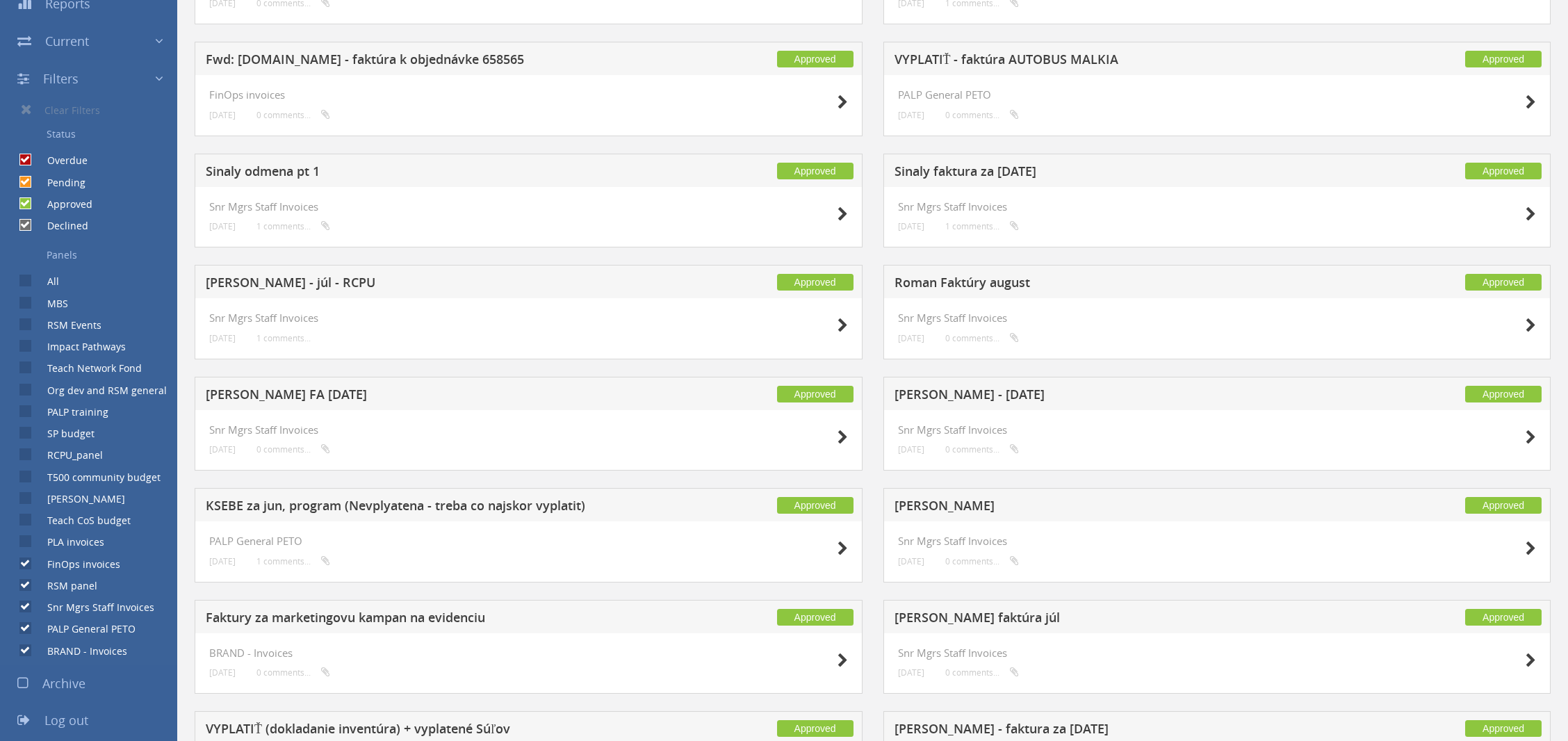
click at [62, 544] on label "PLA invoices" at bounding box center [69, 541] width 71 height 14
click at [28, 544] on input "PLA invoices" at bounding box center [24, 541] width 9 height 9
checkbox input "true"
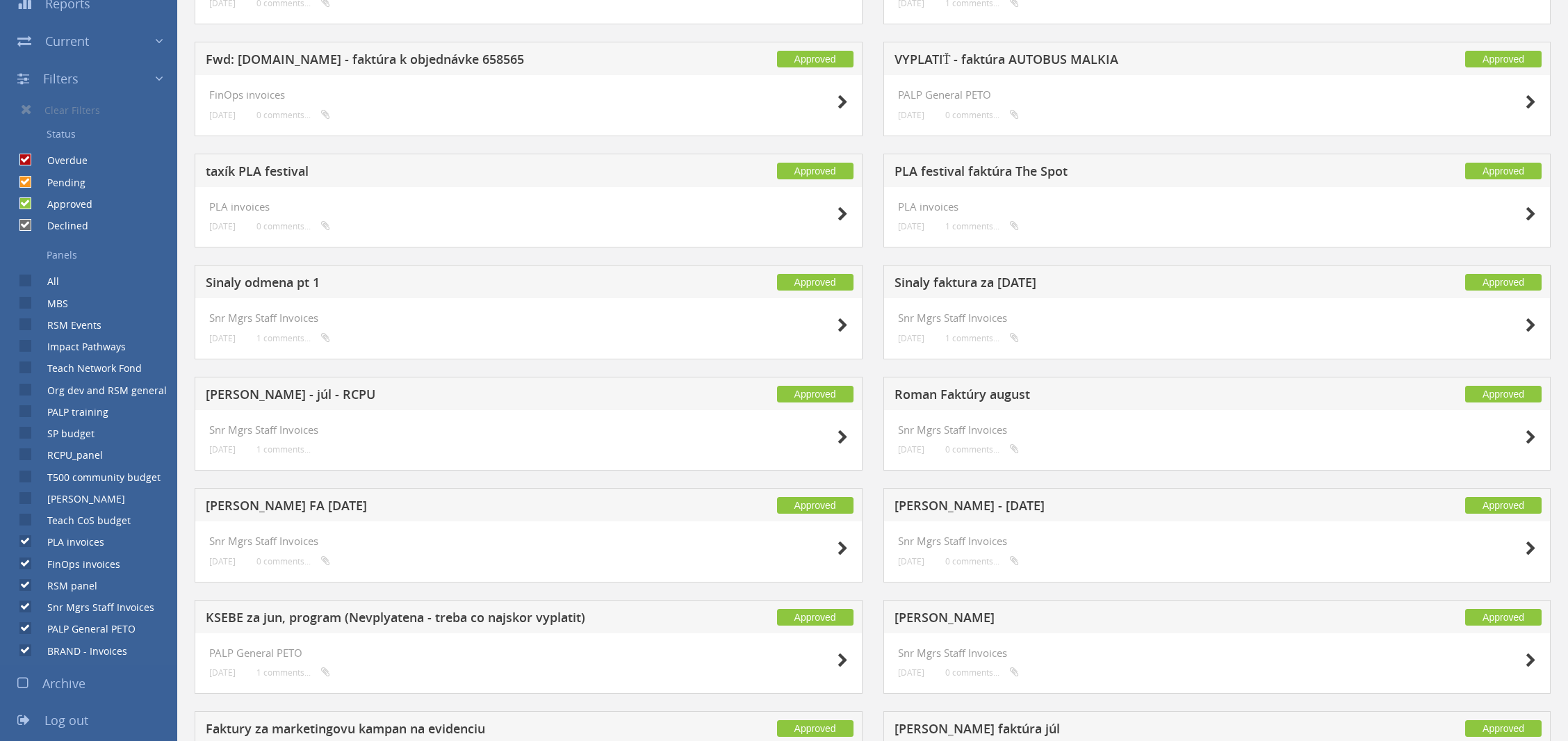
click at [57, 523] on label "Teach CoS budget" at bounding box center [82, 520] width 98 height 14
click at [28, 523] on input "Teach CoS budget" at bounding box center [24, 520] width 9 height 9
checkbox input "true"
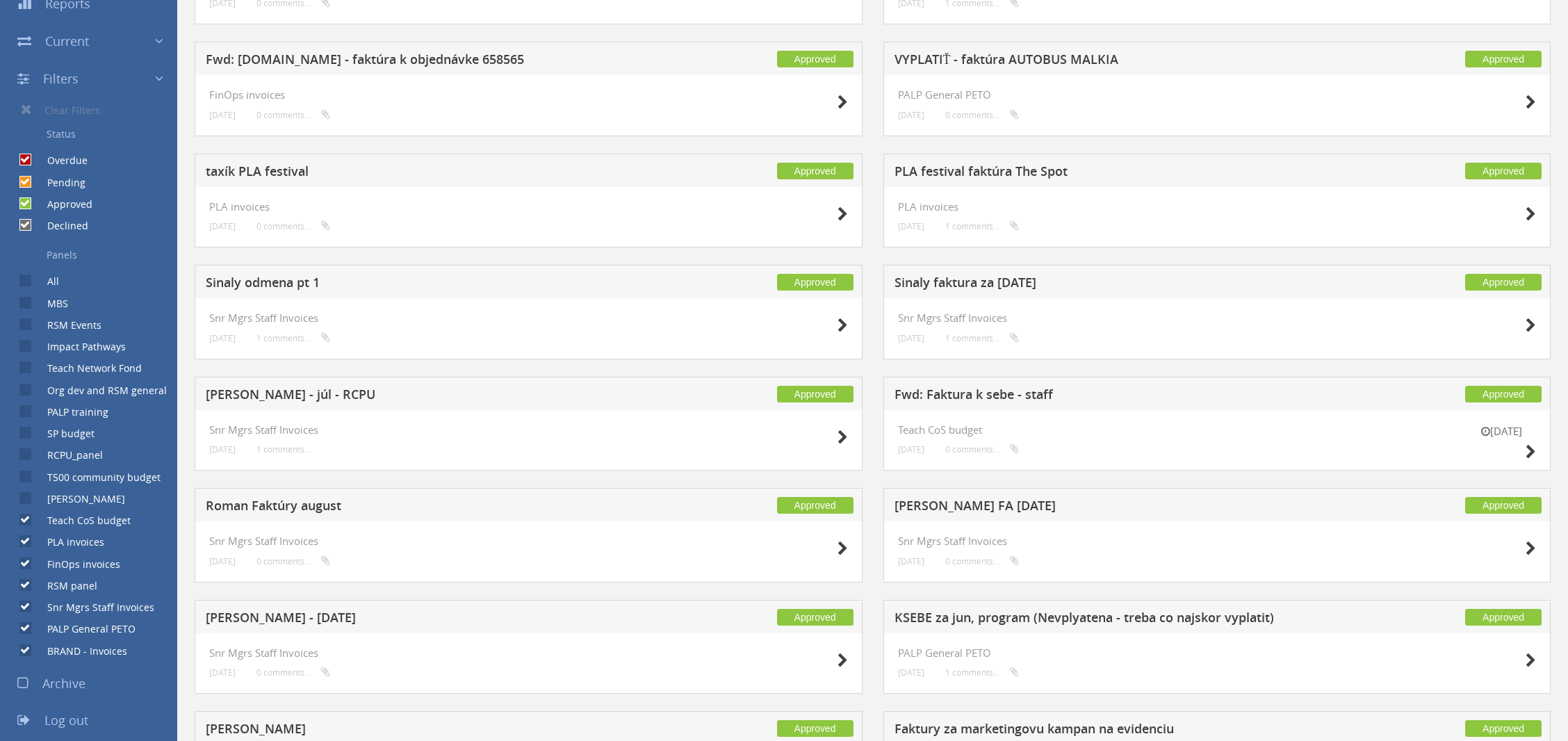
click at [70, 500] on label "[PERSON_NAME]" at bounding box center [79, 499] width 92 height 14
click at [28, 500] on input "[PERSON_NAME]" at bounding box center [24, 498] width 9 height 9
checkbox input "true"
click at [55, 476] on label "T500 community budget" at bounding box center [97, 477] width 127 height 14
click at [28, 476] on input "T500 community budget" at bounding box center [24, 476] width 9 height 9
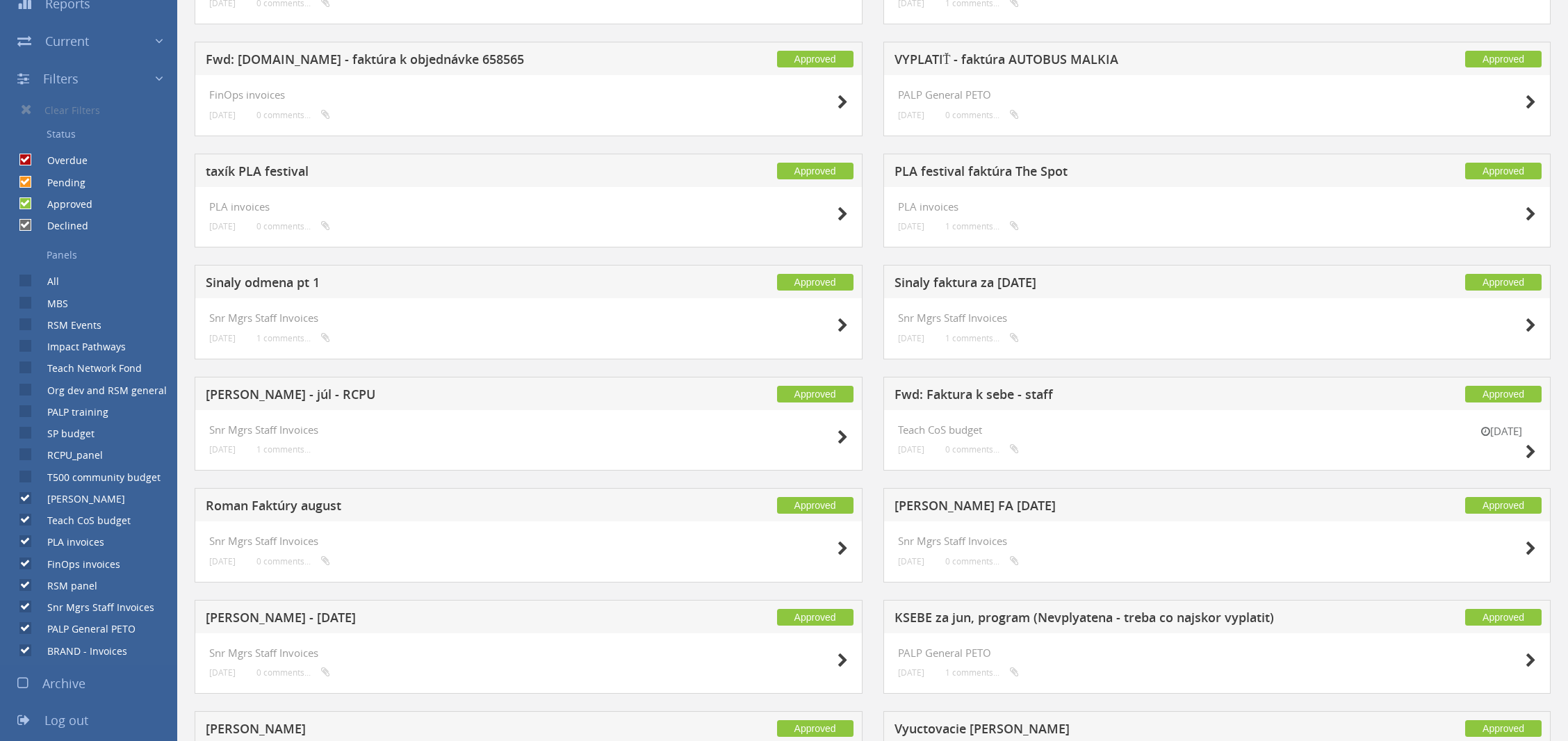
checkbox input "true"
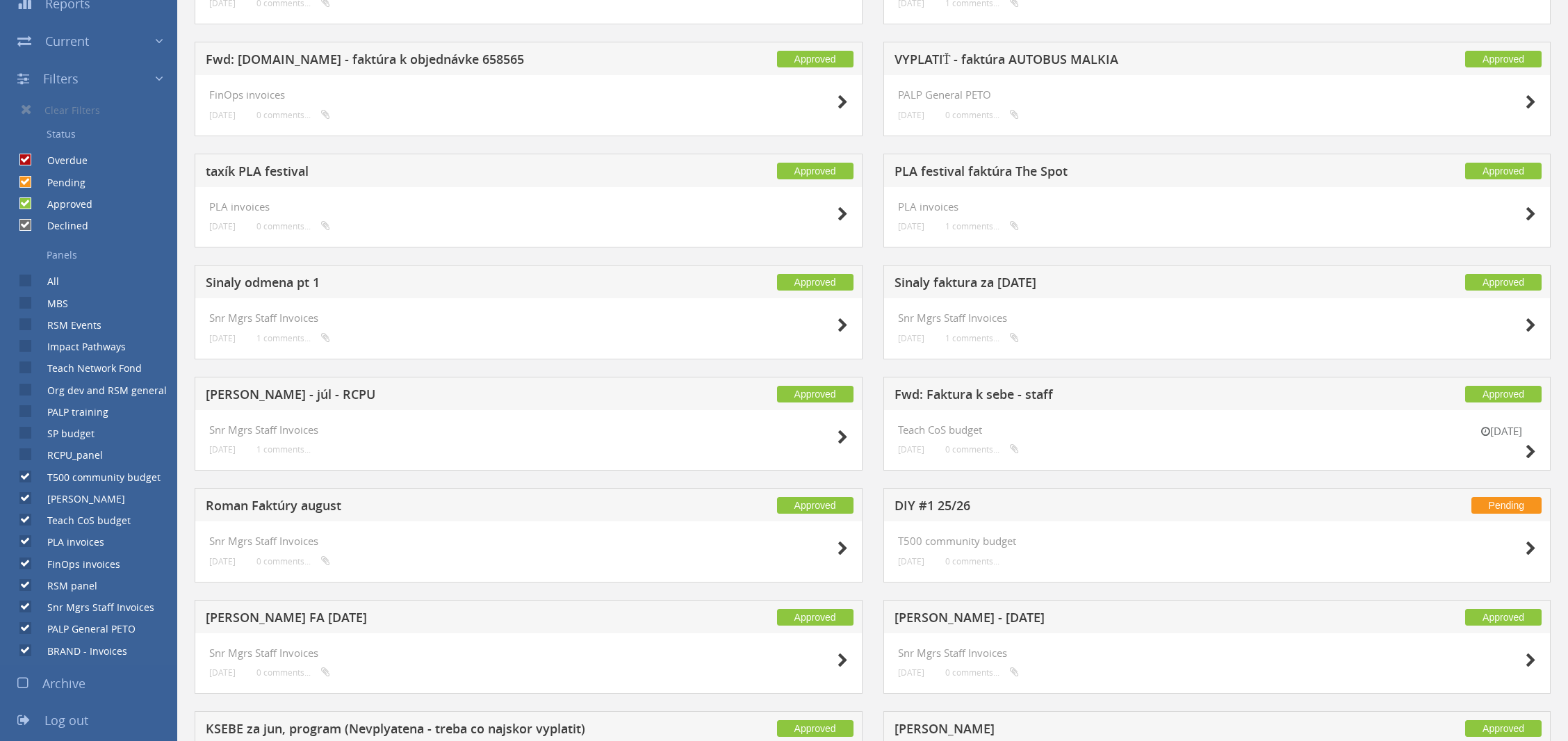
click at [52, 457] on label "RCPU_panel" at bounding box center [68, 455] width 69 height 14
click at [28, 457] on input "RCPU_panel" at bounding box center [24, 455] width 9 height 9
checkbox input "true"
click at [58, 435] on label "SP budget" at bounding box center [64, 433] width 61 height 14
click at [28, 435] on input "SP budget" at bounding box center [24, 433] width 9 height 9
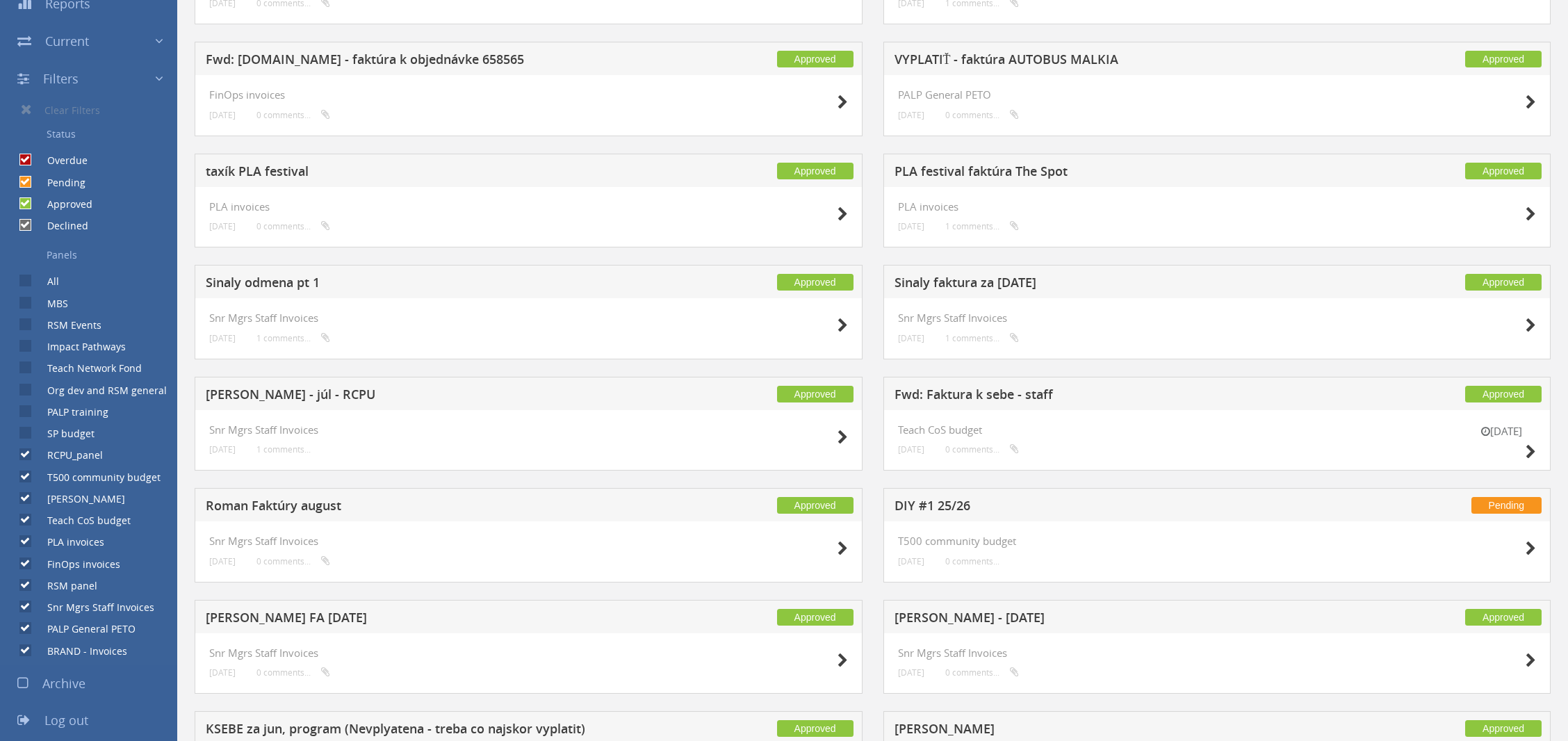
checkbox input "true"
click at [65, 407] on label "PALP training" at bounding box center [71, 412] width 75 height 14
click at [28, 407] on input "PALP training" at bounding box center [24, 412] width 9 height 9
checkbox input "true"
click at [80, 389] on label "Org dev and RSM general" at bounding box center [100, 390] width 133 height 14
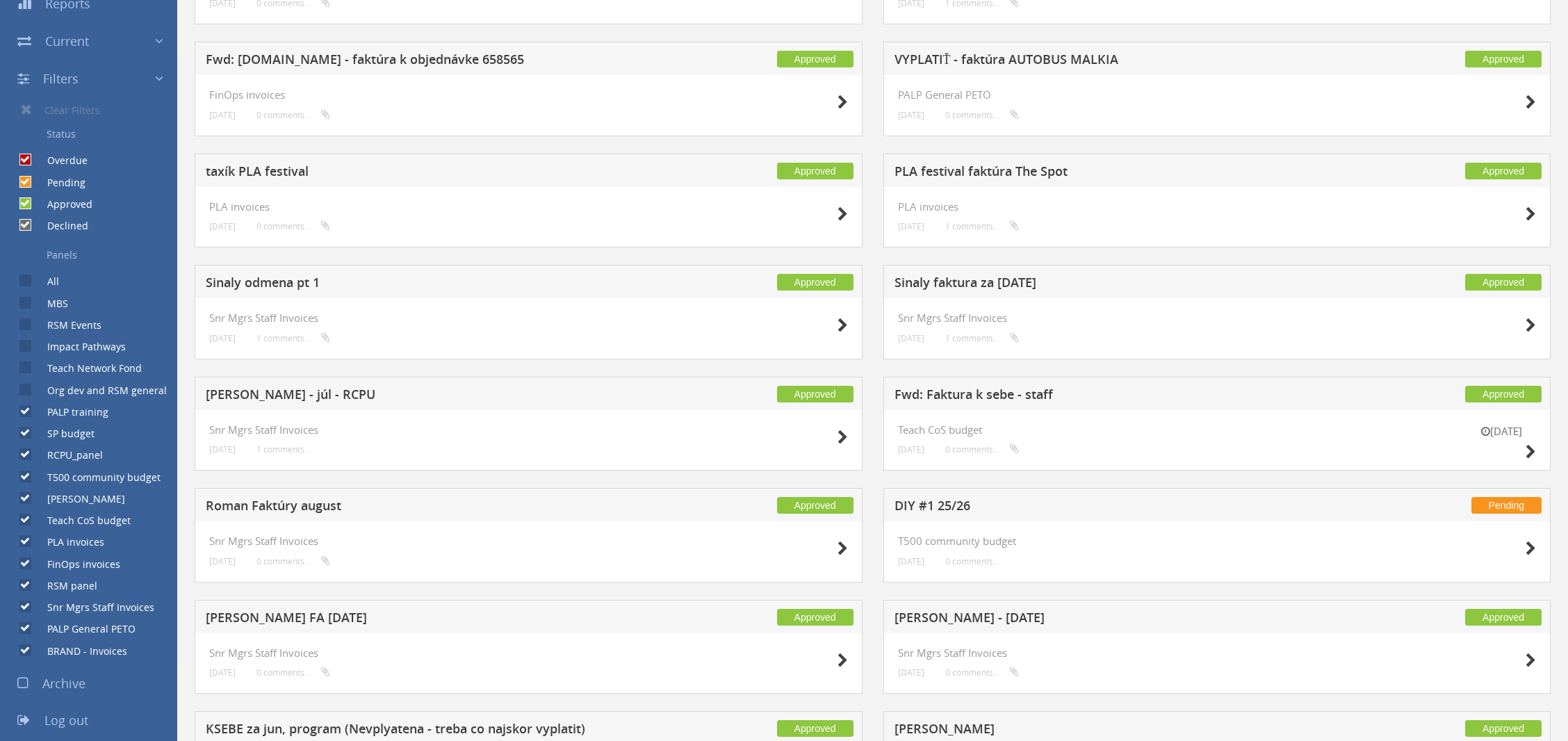
click at [28, 389] on input "Org dev and RSM general" at bounding box center [24, 389] width 9 height 9
checkbox input "true"
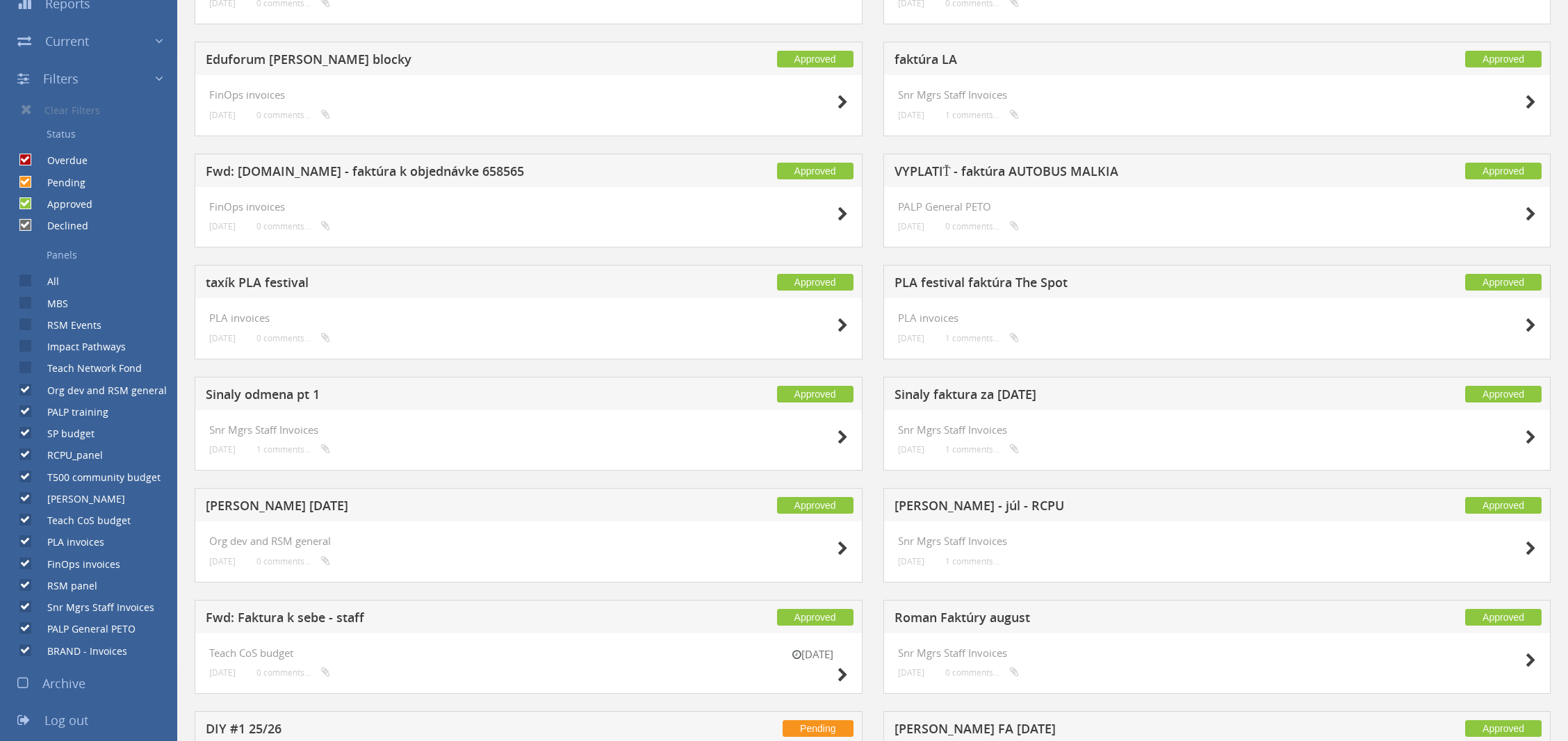
click at [70, 365] on label "Teach Network Fond" at bounding box center [88, 368] width 109 height 14
click at [28, 365] on input "Teach Network Fond" at bounding box center [24, 368] width 9 height 9
checkbox input "true"
click at [62, 343] on label "Impact Pathways" at bounding box center [80, 346] width 92 height 14
click at [28, 343] on input "Impact Pathways" at bounding box center [24, 346] width 9 height 9
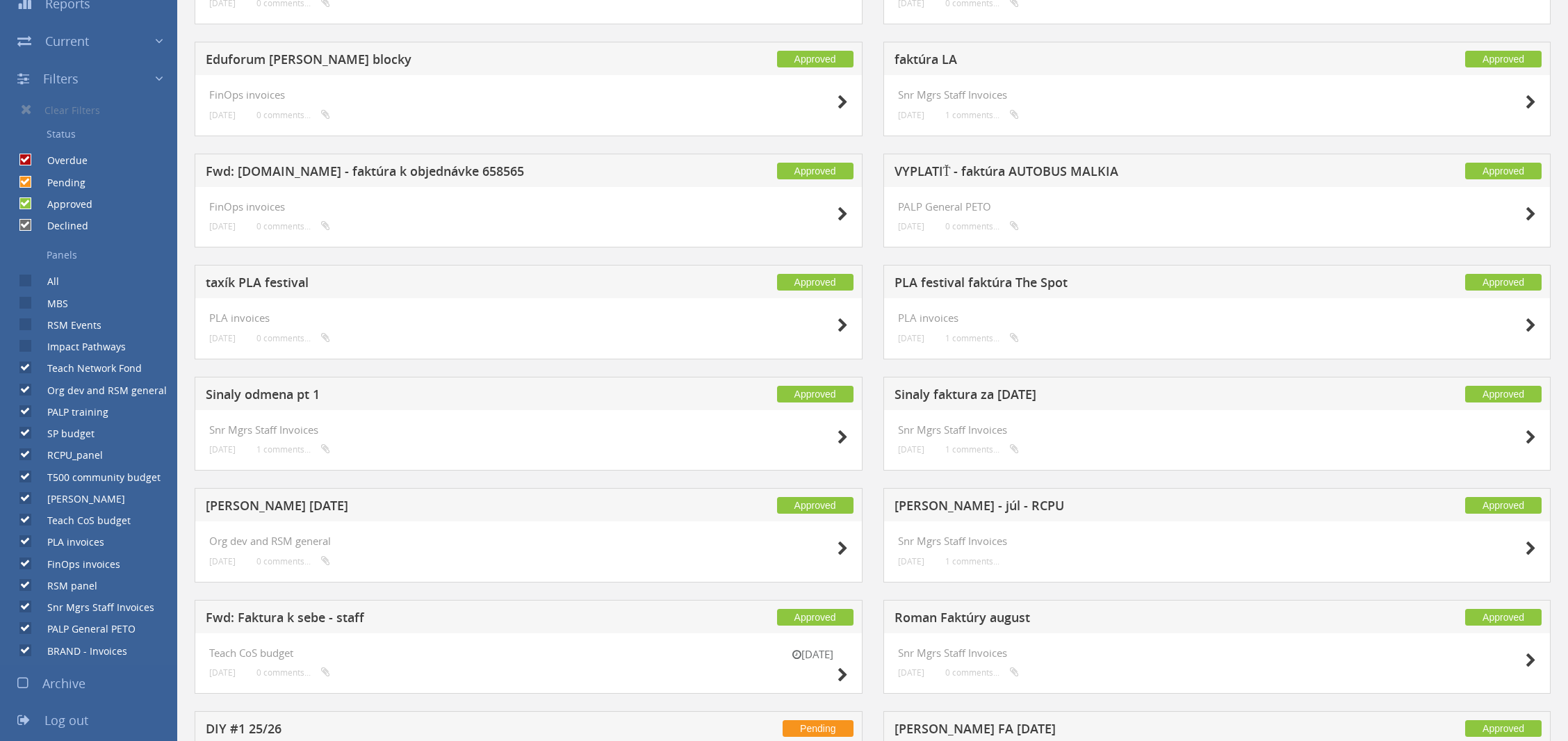
checkbox input "true"
click at [69, 328] on label "RSM Events" at bounding box center [67, 325] width 68 height 14
click at [28, 328] on input "RSM Events" at bounding box center [24, 325] width 9 height 9
checkbox input "true"
click at [56, 295] on div "MBS" at bounding box center [34, 299] width 68 height 22
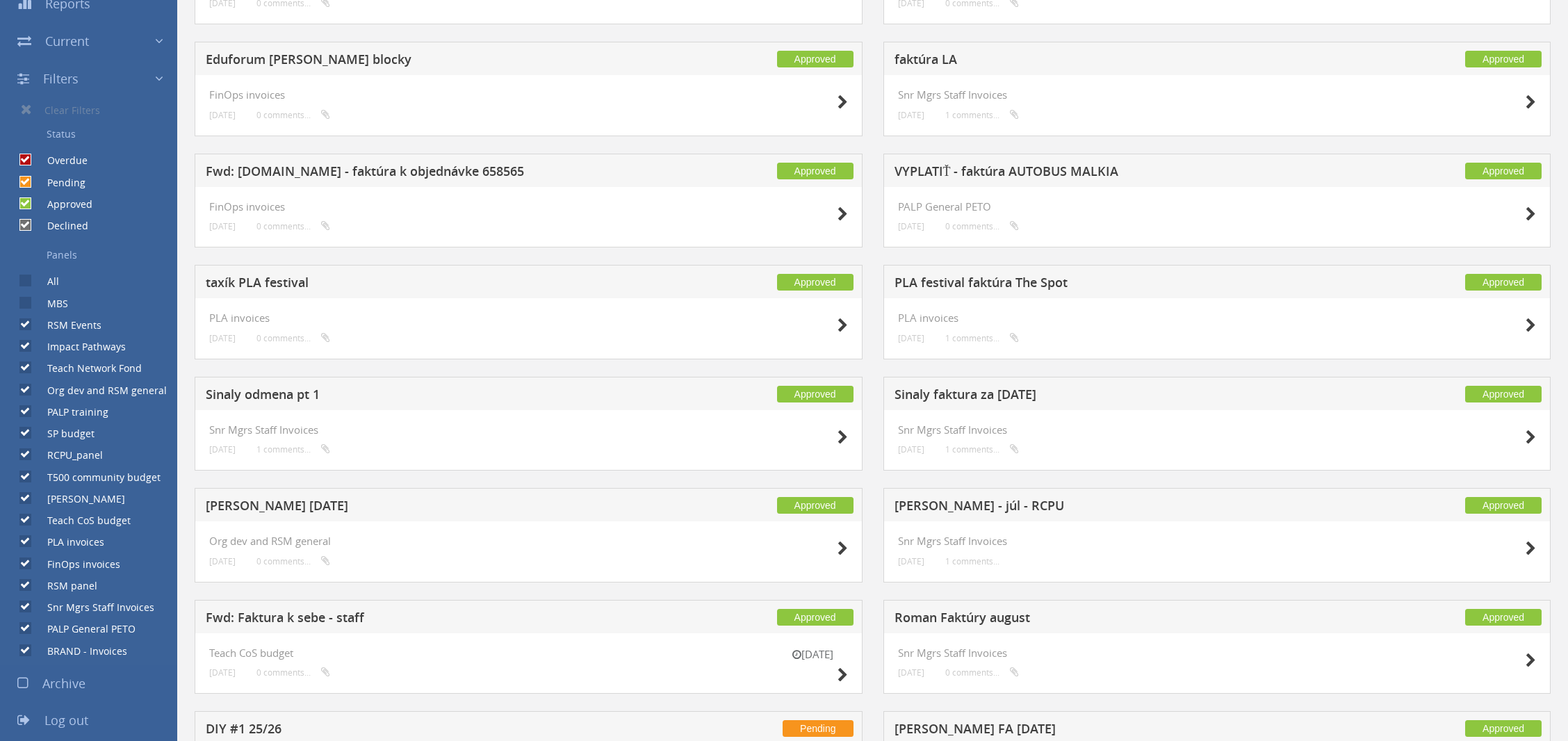
click at [39, 275] on label "All" at bounding box center [46, 282] width 26 height 14
click at [28, 276] on input "All" at bounding box center [24, 281] width 9 height 9
checkbox input "true"
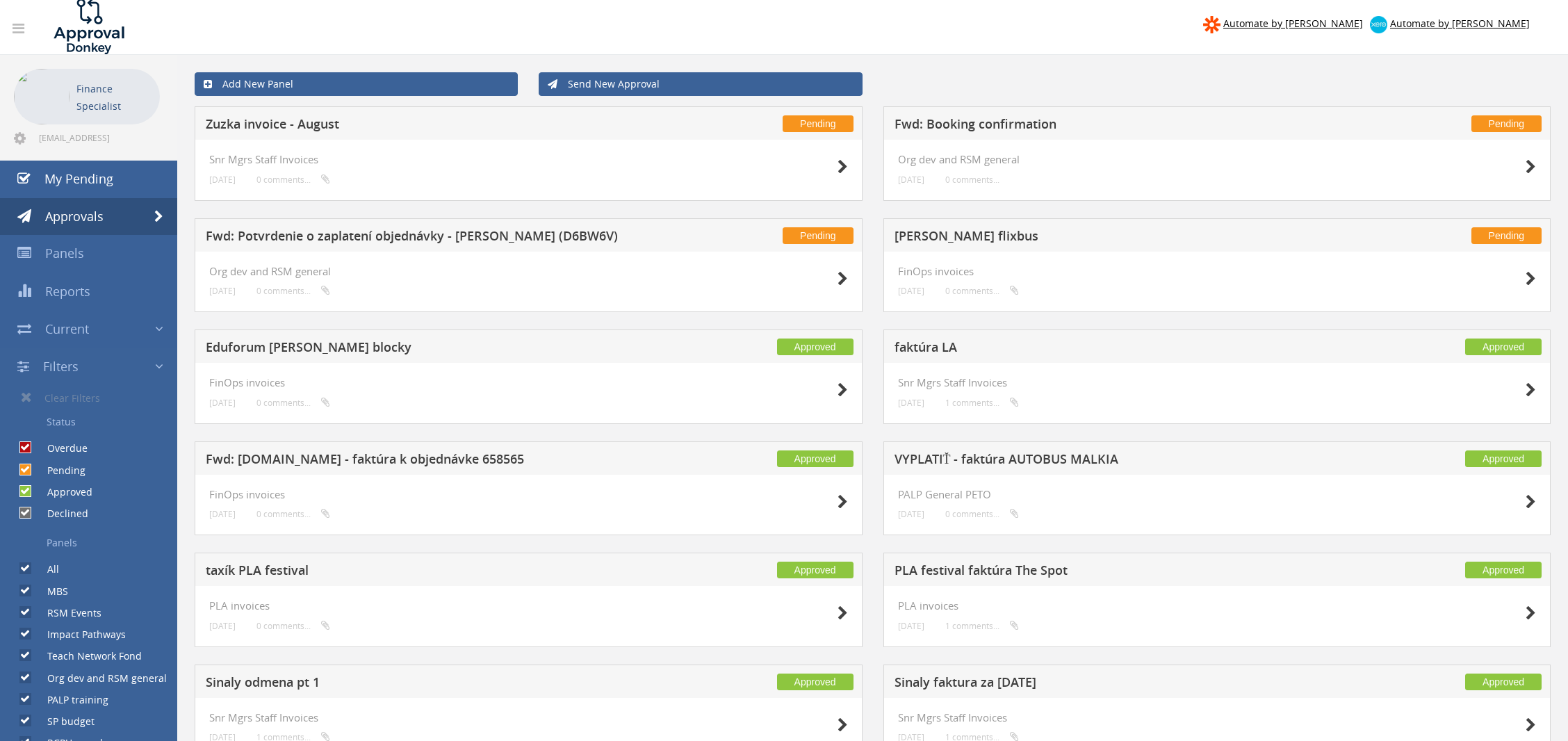
scroll to position [0, 0]
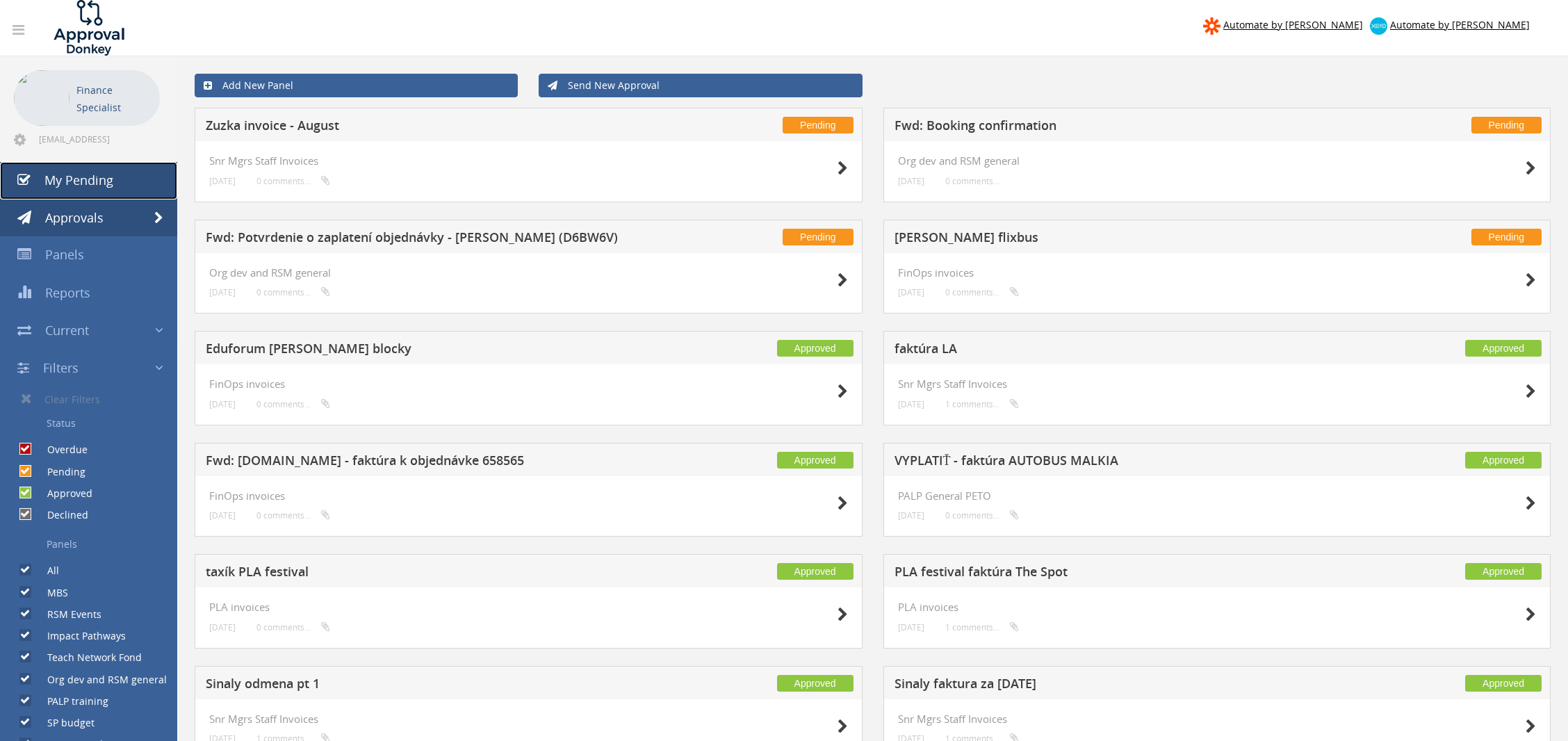
click at [102, 175] on span "My Pending" at bounding box center [79, 179] width 69 height 16
